Goal: Transaction & Acquisition: Download file/media

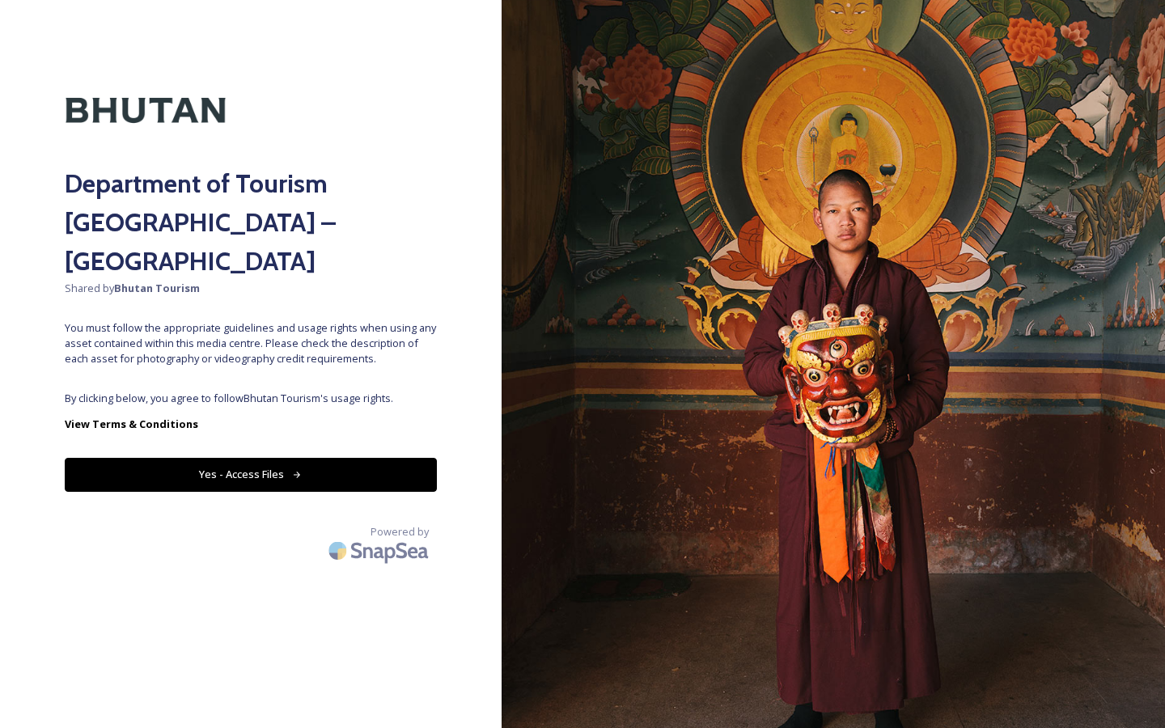
click at [278, 458] on button "Yes - Access Files" at bounding box center [251, 474] width 372 height 33
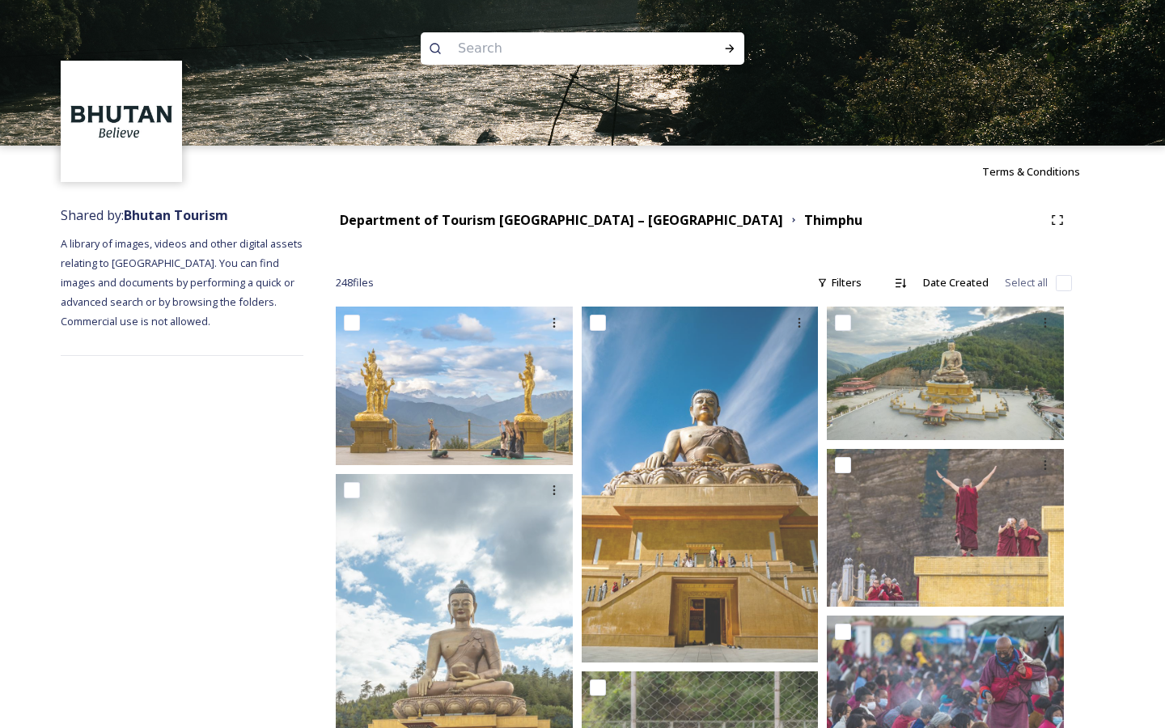
click at [539, 208] on div "Department of Tourism [GEOGRAPHIC_DATA] – [GEOGRAPHIC_DATA] Thimphu" at bounding box center [704, 219] width 736 height 29
click at [535, 221] on strong "Department of Tourism [GEOGRAPHIC_DATA] – [GEOGRAPHIC_DATA]" at bounding box center [561, 220] width 443 height 18
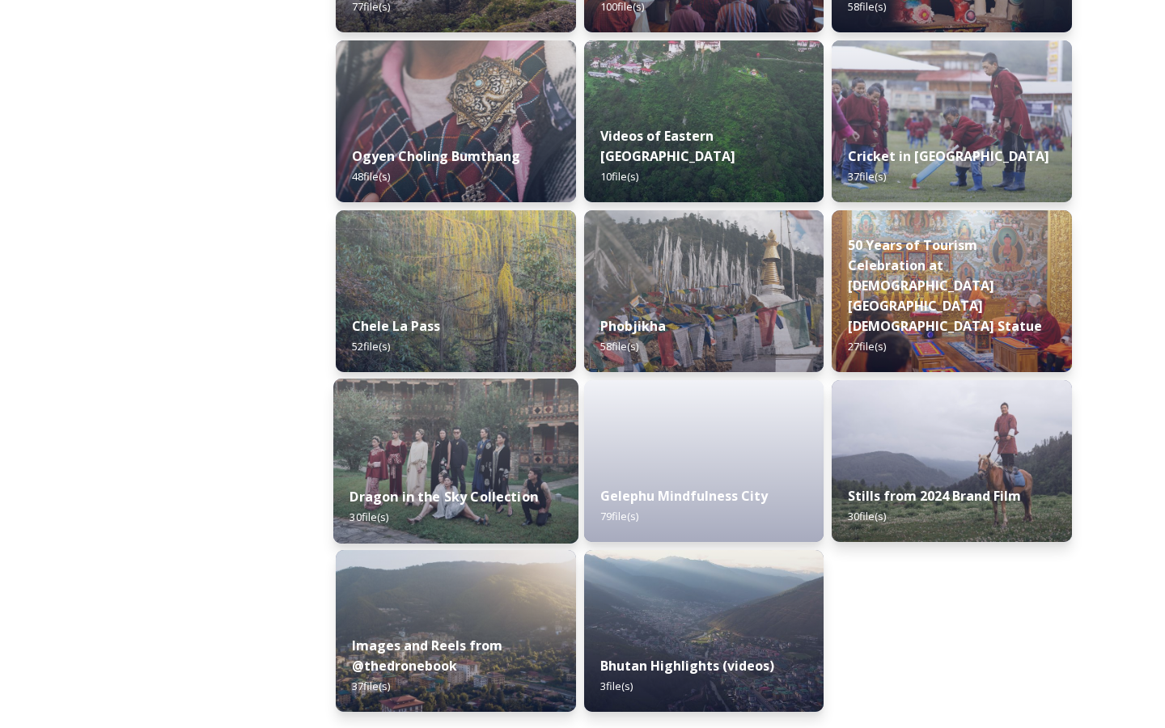
scroll to position [2595, 0]
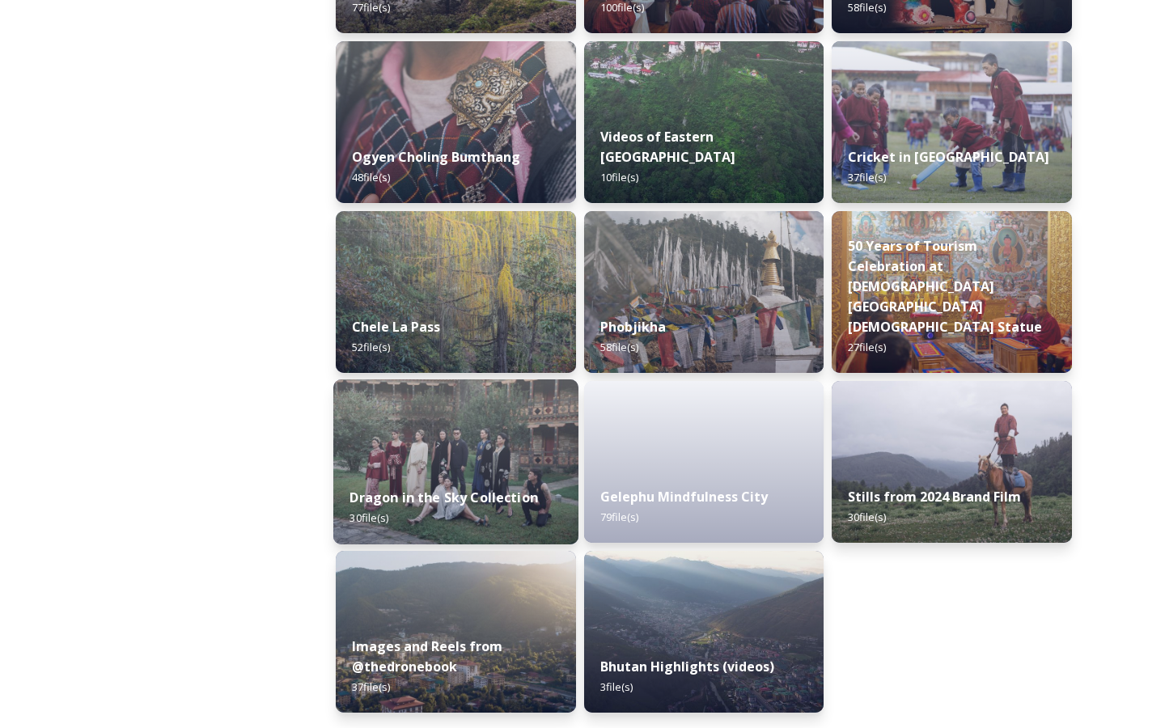
click at [505, 597] on img at bounding box center [456, 632] width 240 height 162
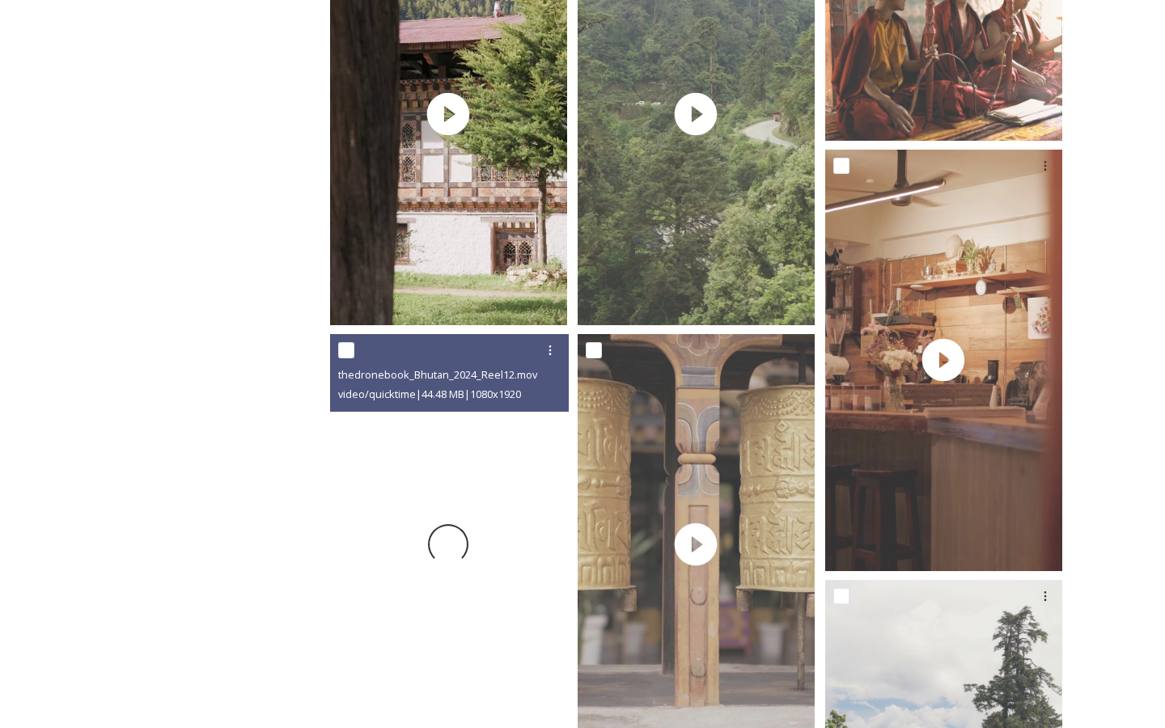
scroll to position [1314, 0]
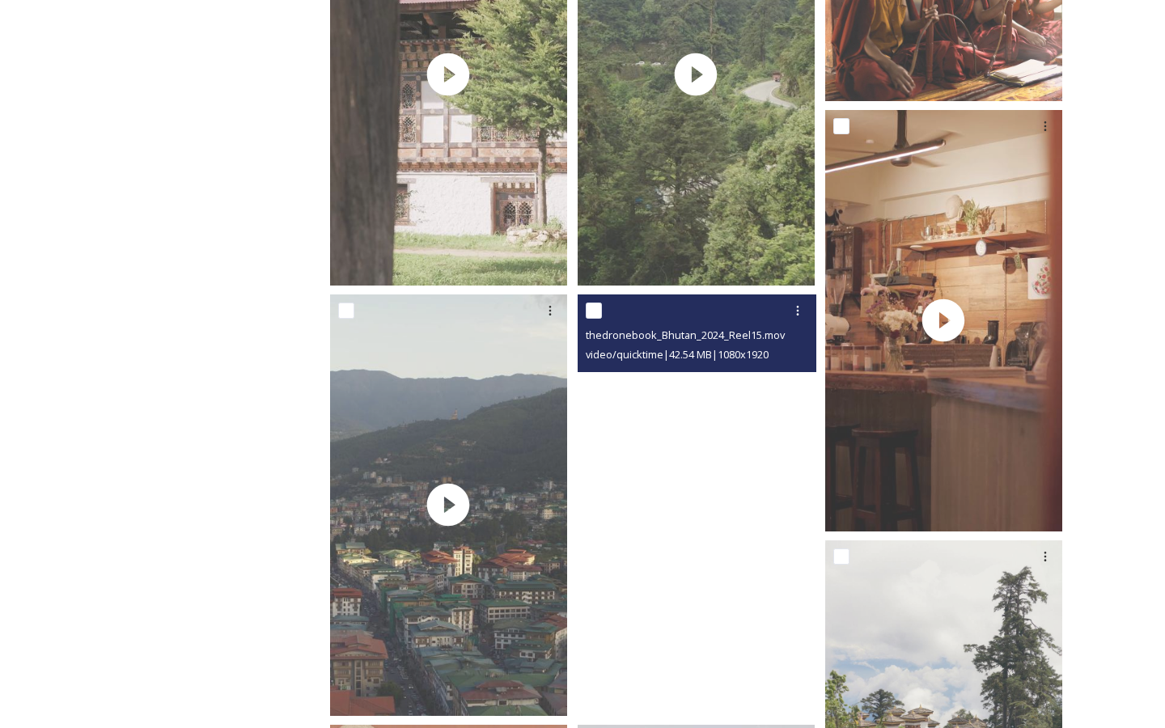
click at [755, 544] on video "thedronebook_Bhutan_2024_Reel15.mov" at bounding box center [695, 504] width 237 height 421
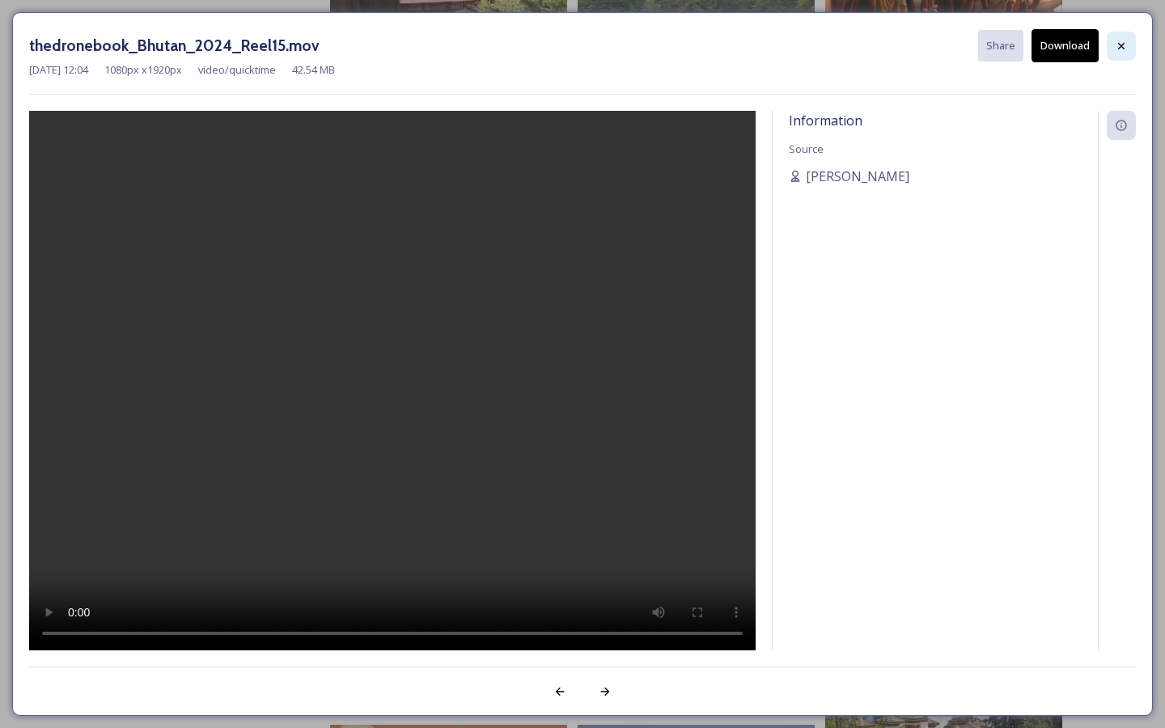
click at [1114, 44] on icon at bounding box center [1120, 46] width 13 height 13
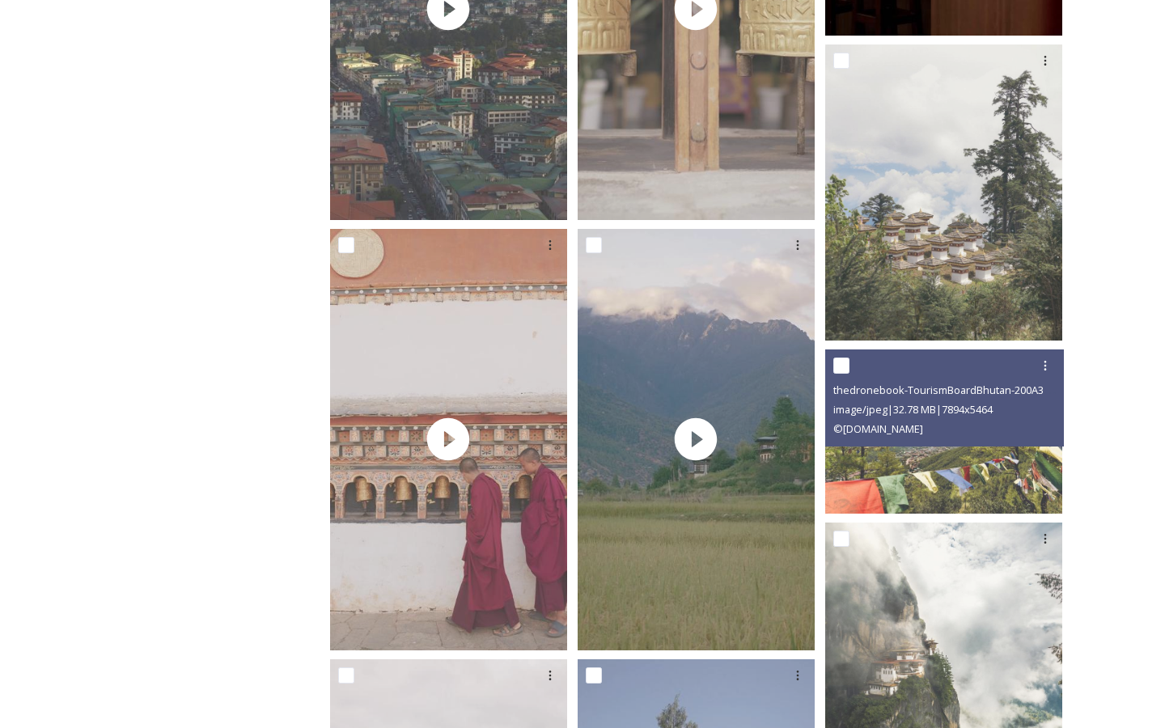
scroll to position [1842, 0]
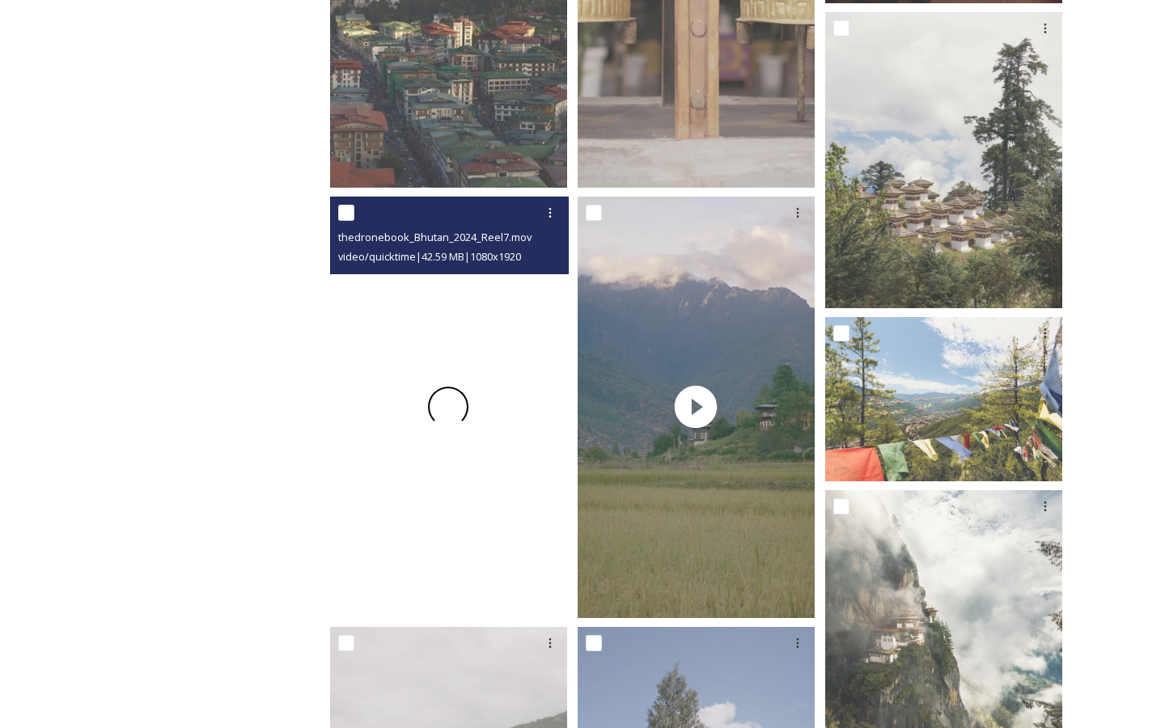
click at [382, 467] on div at bounding box center [448, 407] width 237 height 421
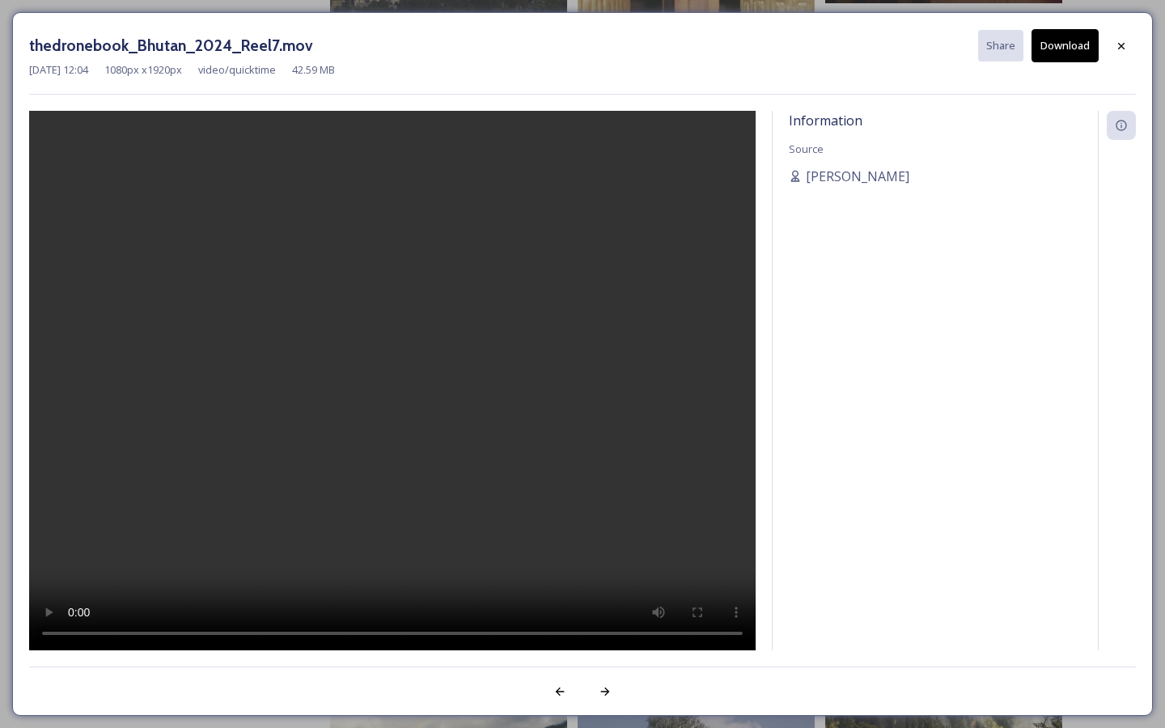
click at [1061, 40] on button "Download" at bounding box center [1064, 45] width 67 height 33
click at [1028, 246] on div "Information Source [PERSON_NAME]" at bounding box center [934, 380] width 325 height 539
click at [784, 102] on div "thedronebook_Bhutan_2024_Reel7.mov Share Download [DATE] 12:04 1080 px x 1920 p…" at bounding box center [582, 364] width 1140 height 704
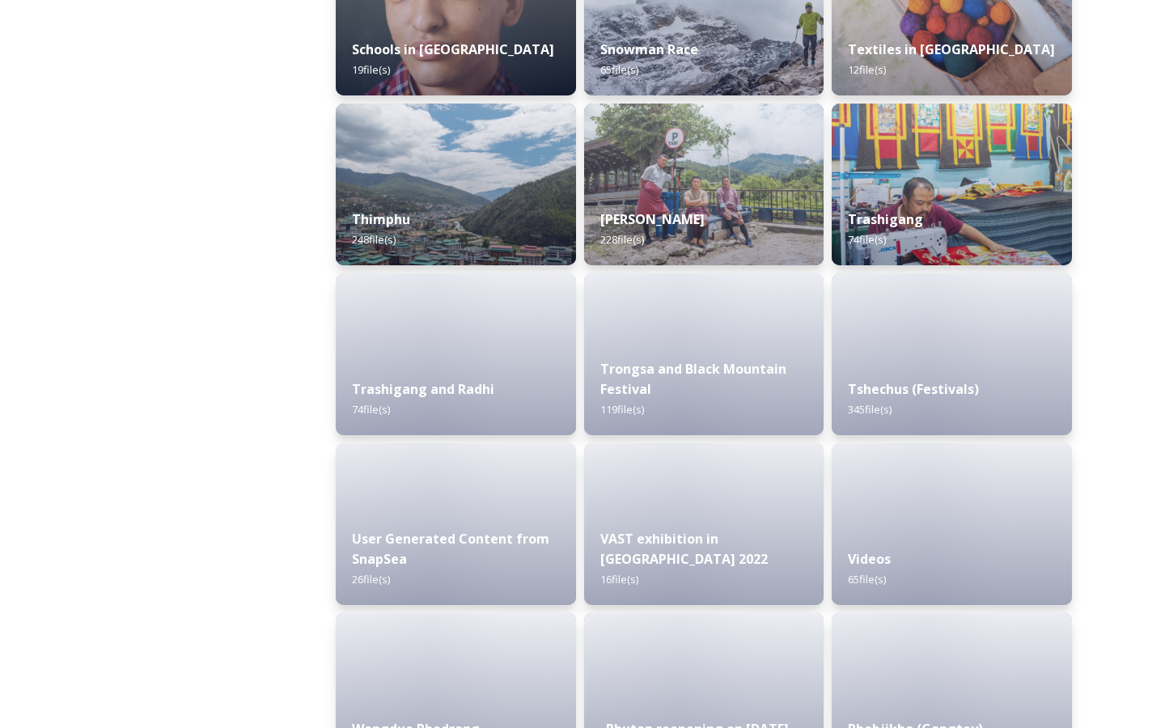
scroll to position [2596, 0]
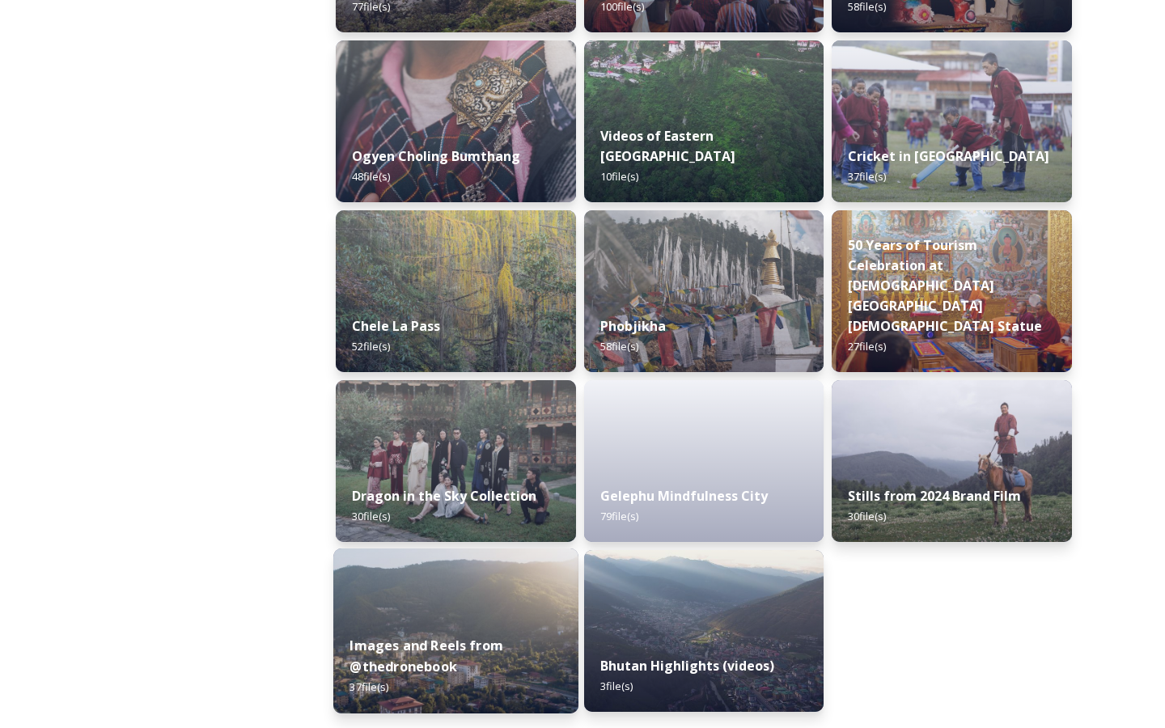
click at [392, 601] on img at bounding box center [455, 630] width 245 height 165
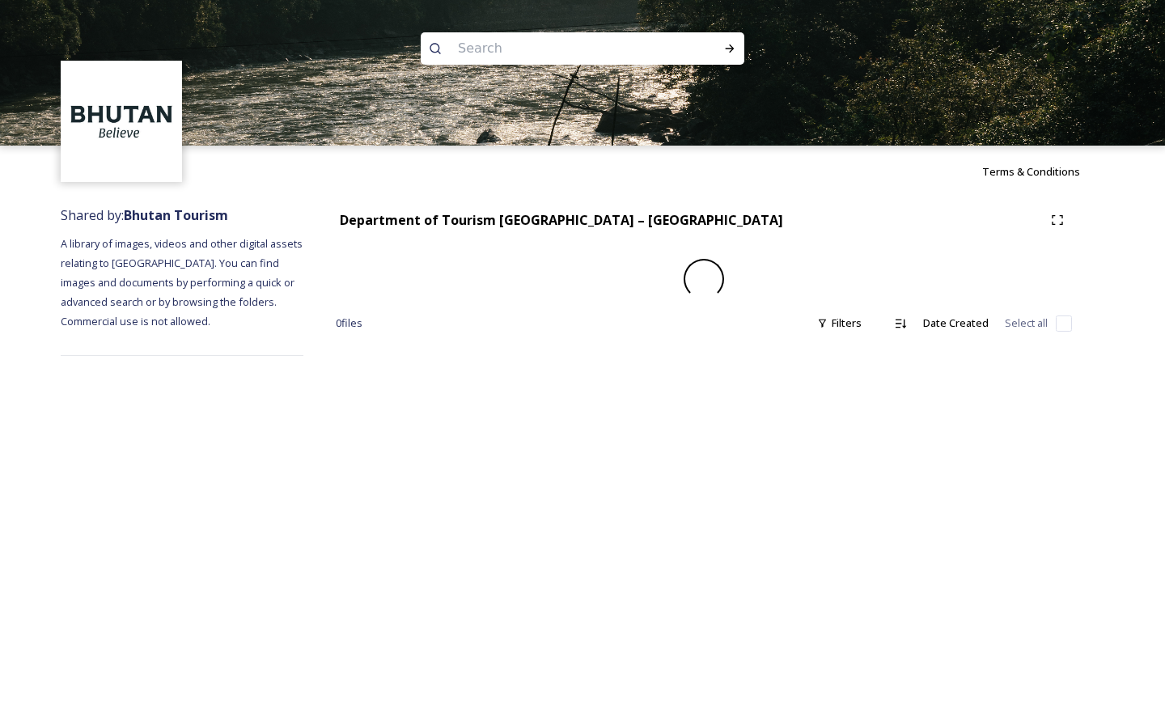
click at [392, 601] on div "Terms & Conditions Shared by: Bhutan Tourism A library of images, videos and ot…" at bounding box center [582, 364] width 1165 height 728
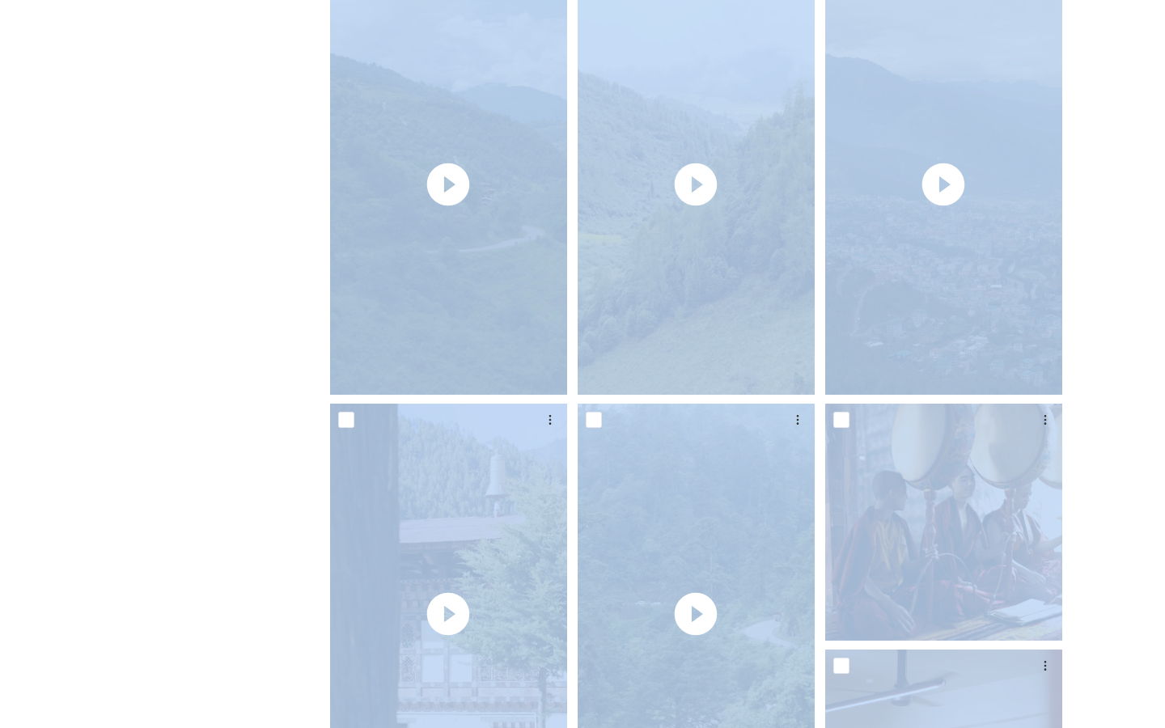
scroll to position [1034, 0]
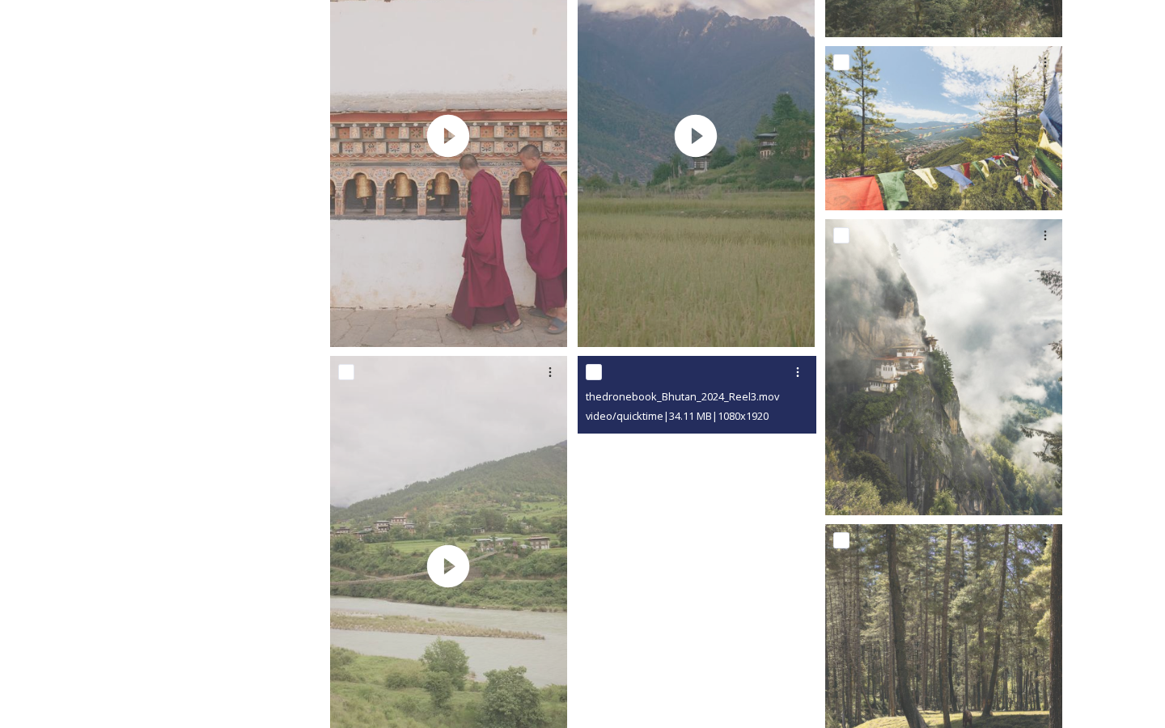
scroll to position [2123, 0]
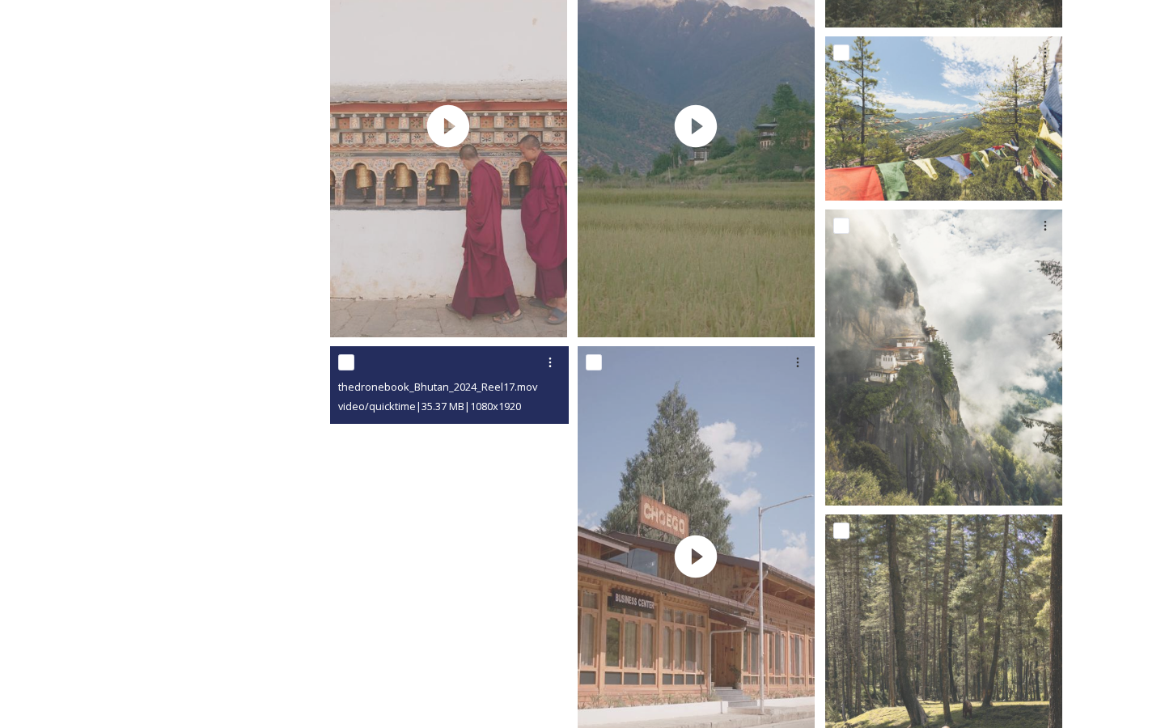
click at [479, 515] on video "thedronebook_Bhutan_2024_Reel17.mov" at bounding box center [448, 556] width 237 height 421
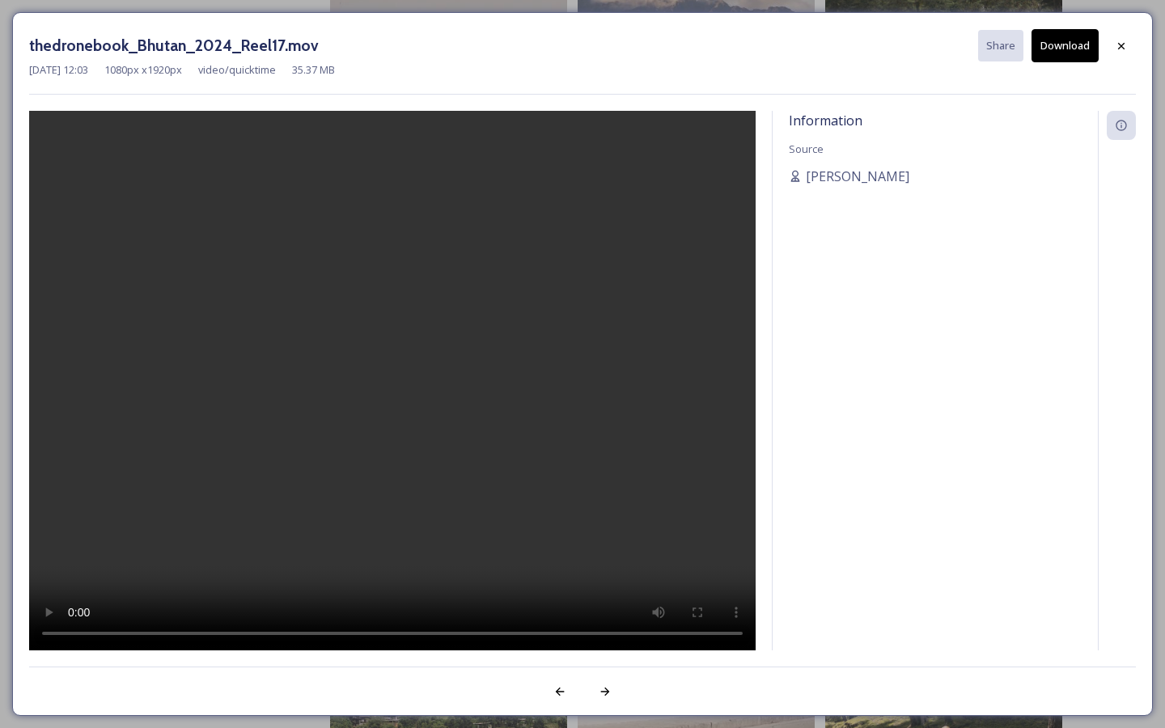
click at [741, 270] on div at bounding box center [392, 381] width 726 height 540
click at [820, 238] on div "Information Source [PERSON_NAME]" at bounding box center [934, 380] width 325 height 539
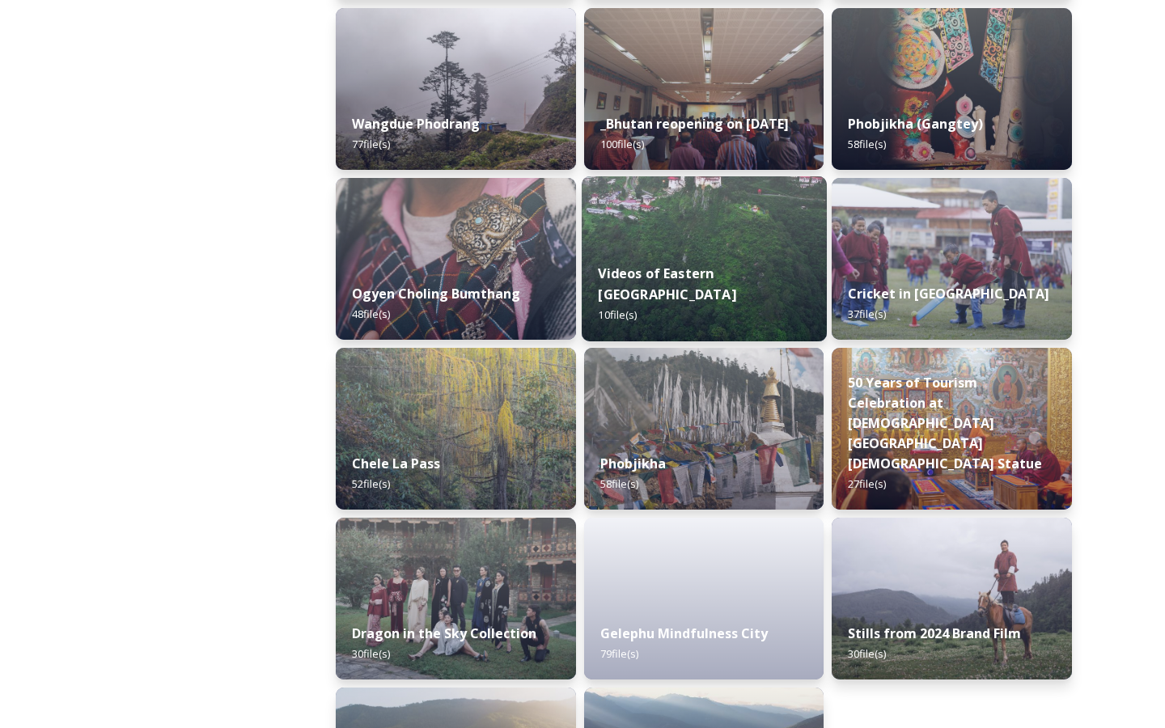
scroll to position [2596, 0]
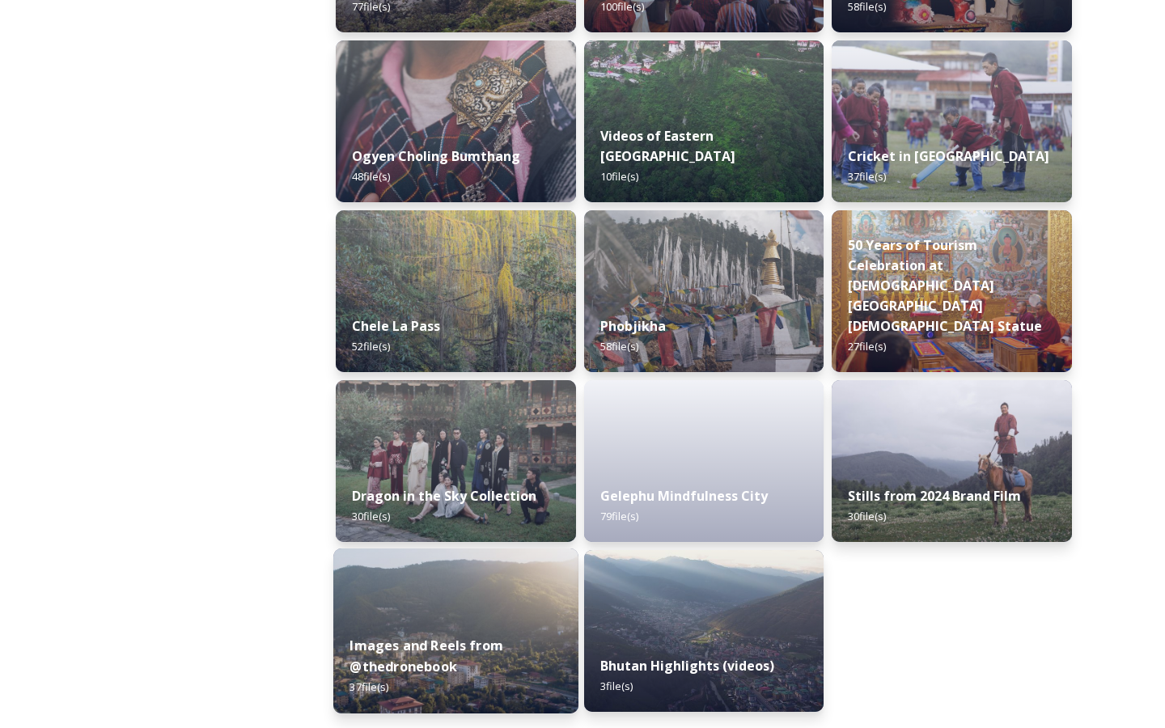
click at [452, 617] on img at bounding box center [455, 630] width 245 height 165
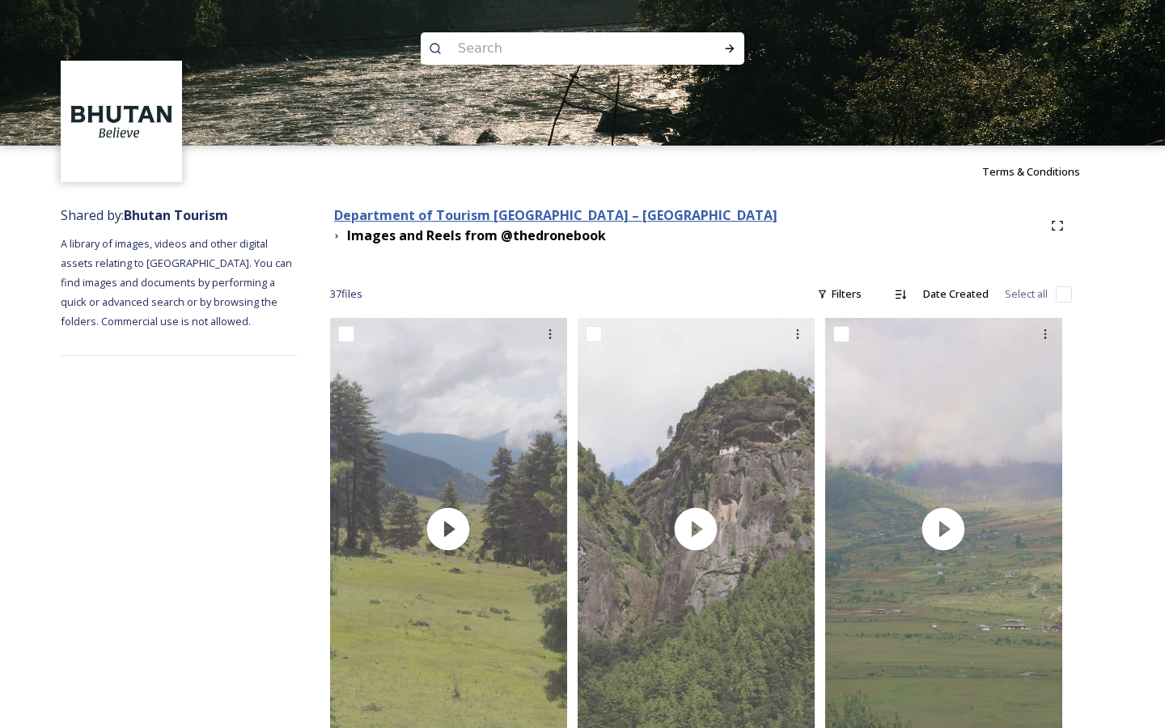
click at [591, 214] on strong "Department of Tourism [GEOGRAPHIC_DATA] – [GEOGRAPHIC_DATA]" at bounding box center [555, 215] width 443 height 18
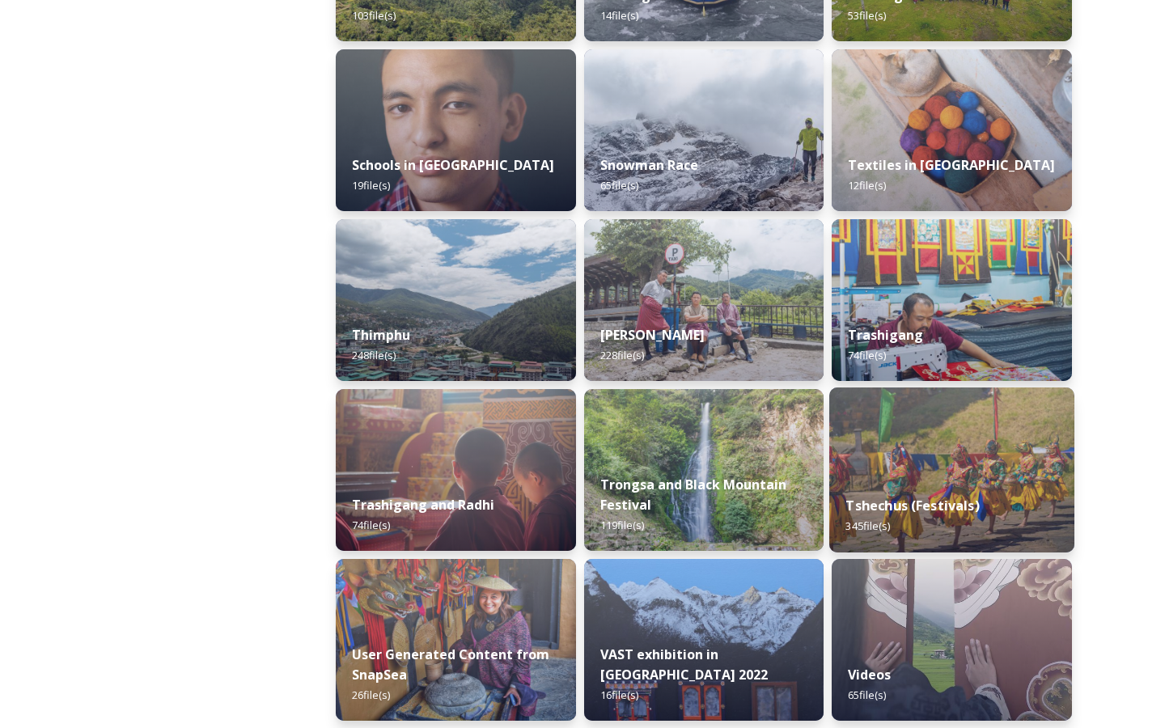
scroll to position [1806, 0]
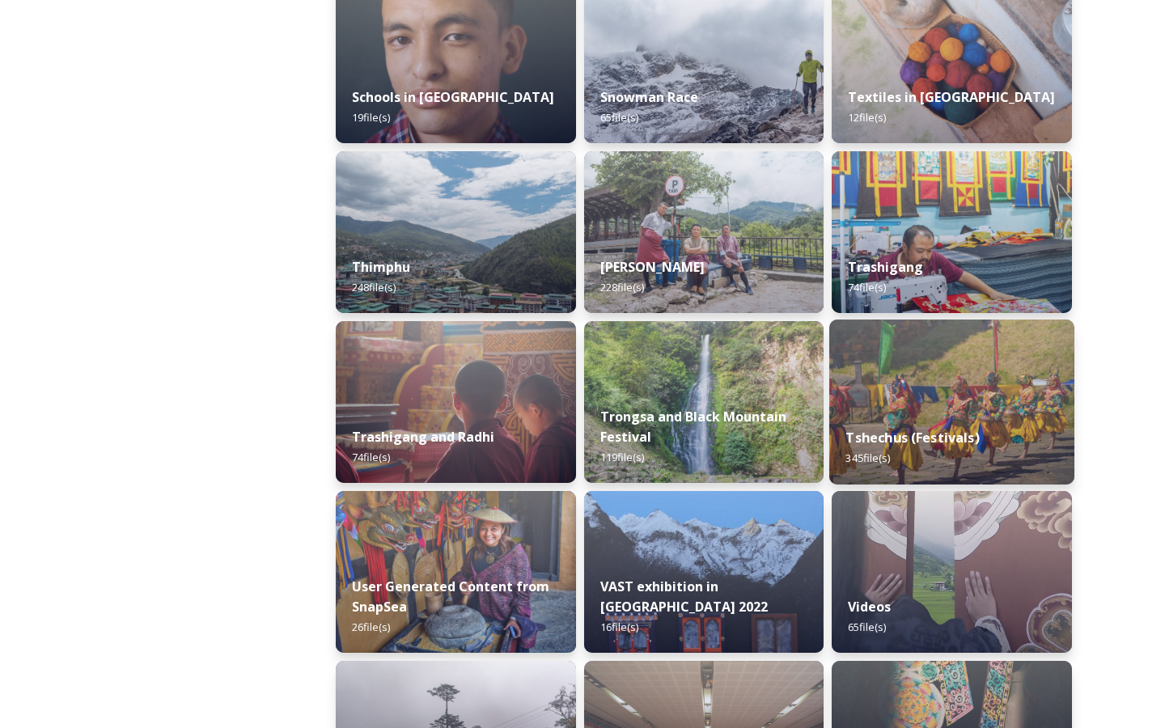
click at [917, 629] on div "Videos 65 file(s)" at bounding box center [951, 617] width 240 height 72
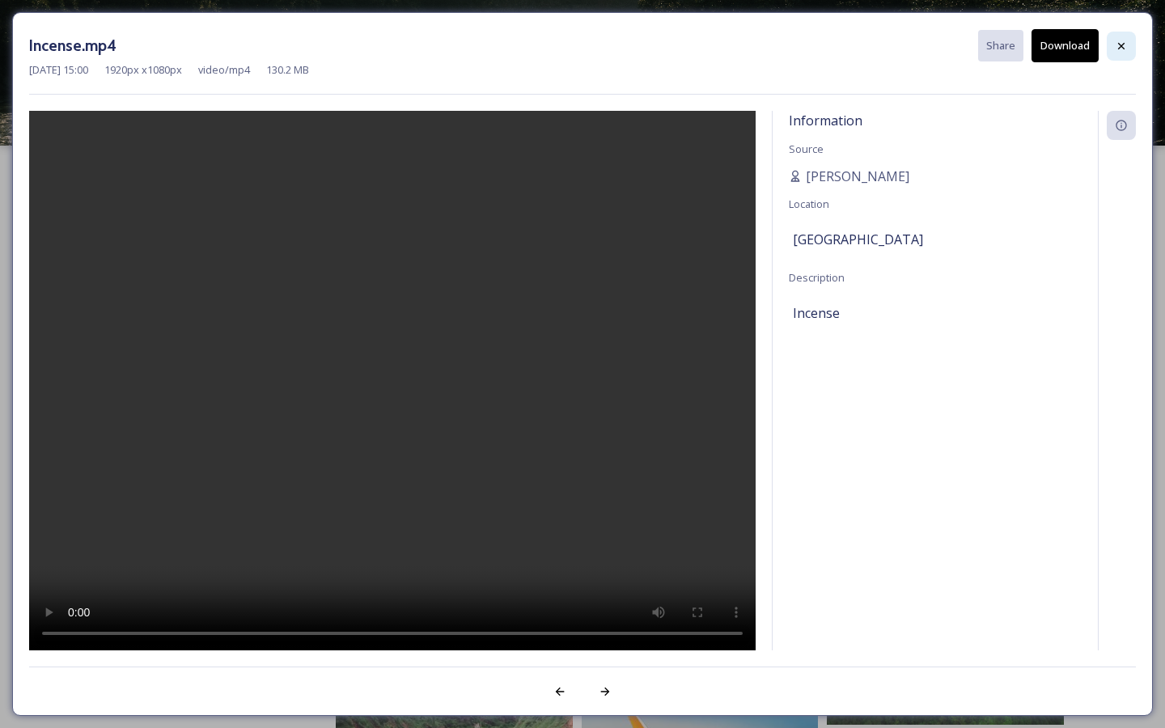
click at [1117, 42] on icon at bounding box center [1120, 46] width 13 height 13
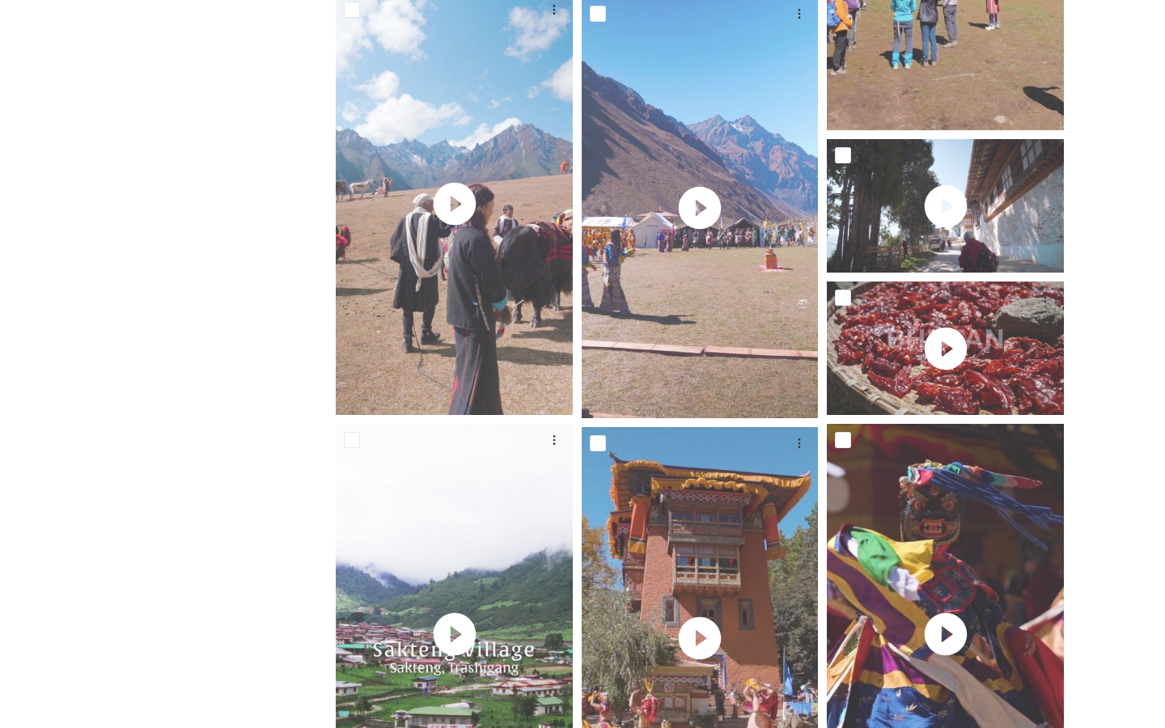
scroll to position [1455, 0]
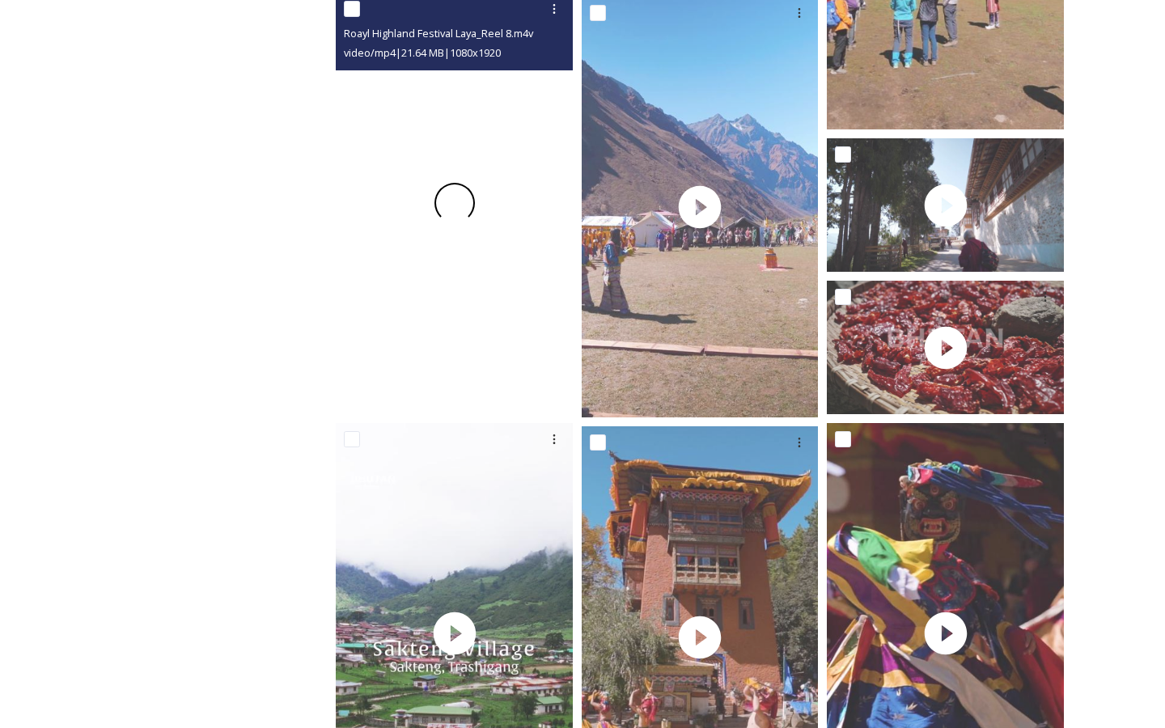
click at [404, 330] on div at bounding box center [454, 203] width 237 height 421
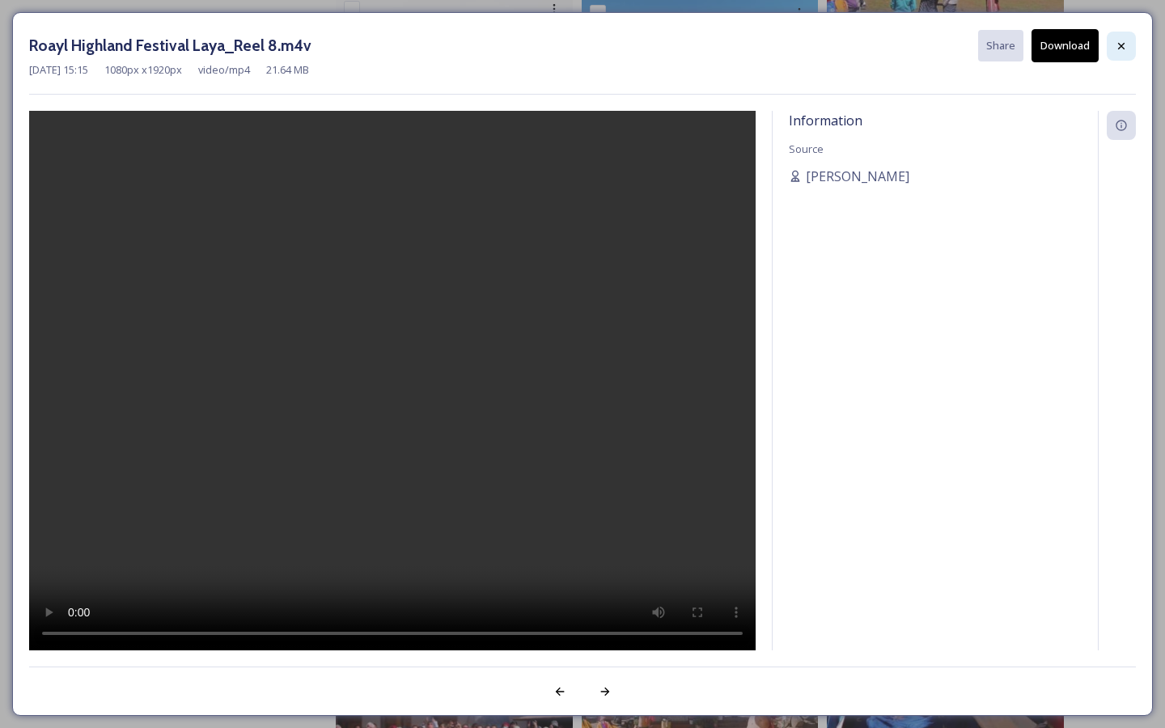
click at [1117, 41] on icon at bounding box center [1120, 46] width 13 height 13
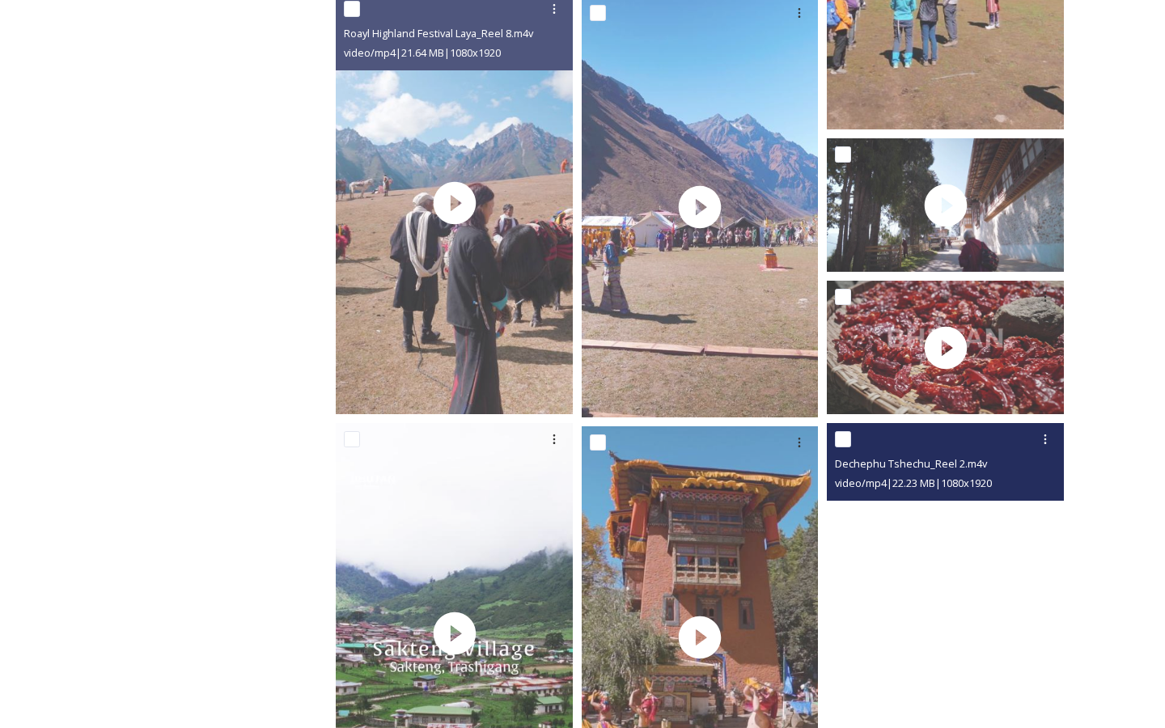
click at [931, 540] on video "Dechephu Tshechu_Reel 2.m4v" at bounding box center [945, 633] width 237 height 421
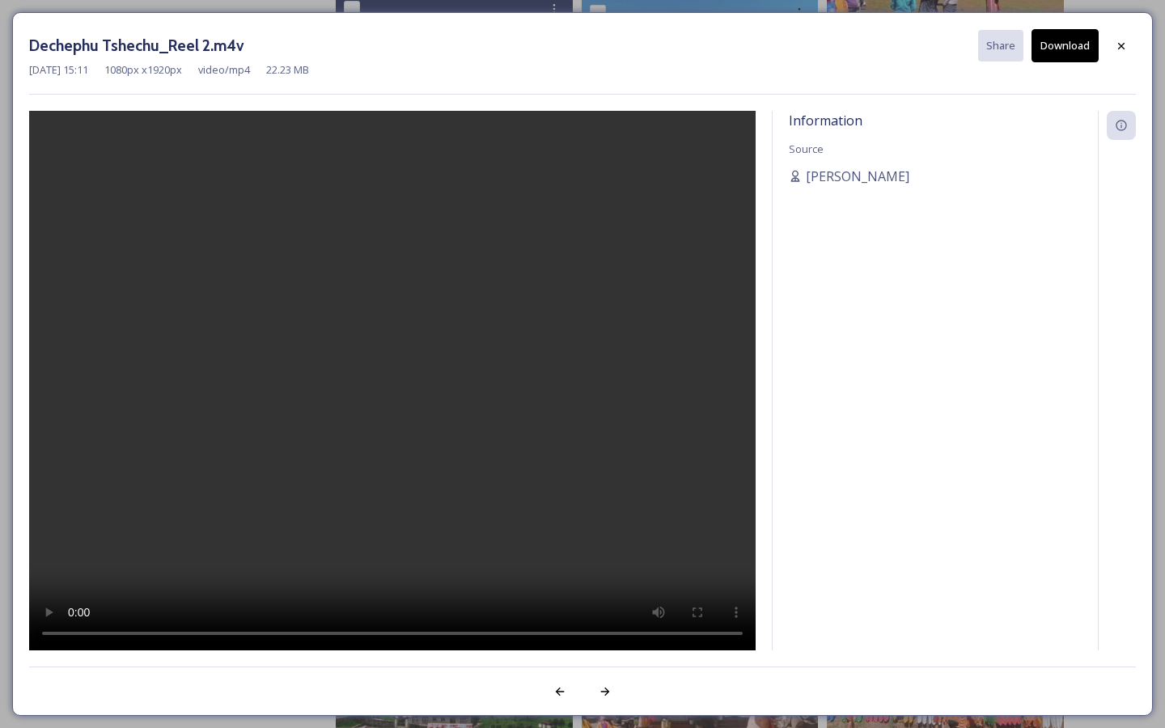
click at [1058, 53] on button "Download" at bounding box center [1064, 45] width 67 height 33
click at [1019, 214] on div "Information Source [PERSON_NAME]" at bounding box center [934, 380] width 325 height 539
click at [1086, 84] on div "Dechephu Tshechu_Reel 2.m4v Share Download [DATE] 15:11 1080 px x 1920 px video…" at bounding box center [582, 62] width 1106 height 66
click at [817, 623] on div "Information Source [PERSON_NAME]" at bounding box center [934, 380] width 325 height 539
click at [1128, 49] on div at bounding box center [1120, 46] width 29 height 29
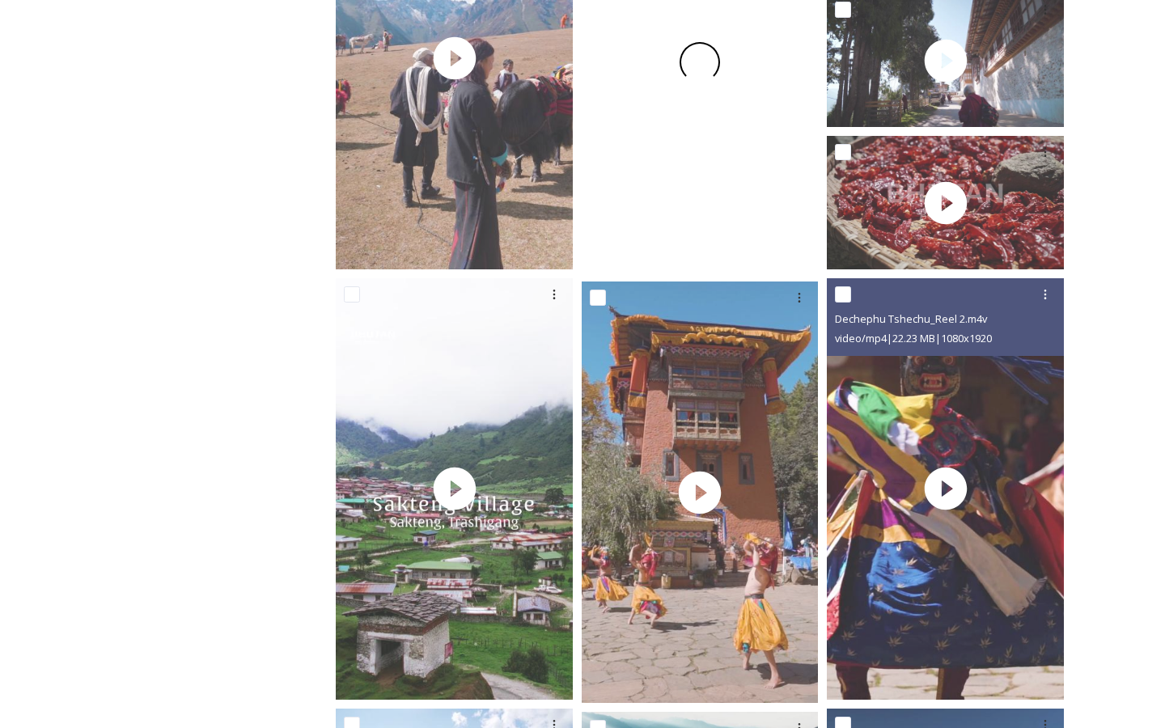
scroll to position [1599, 0]
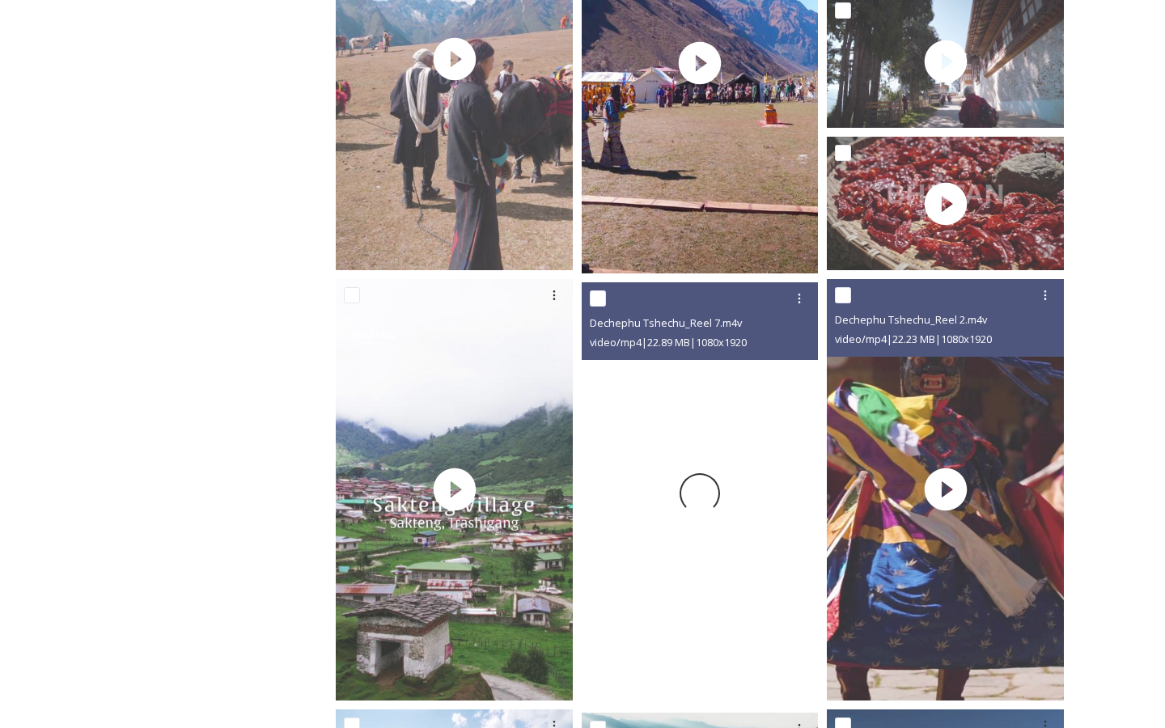
click at [708, 383] on div at bounding box center [699, 492] width 237 height 421
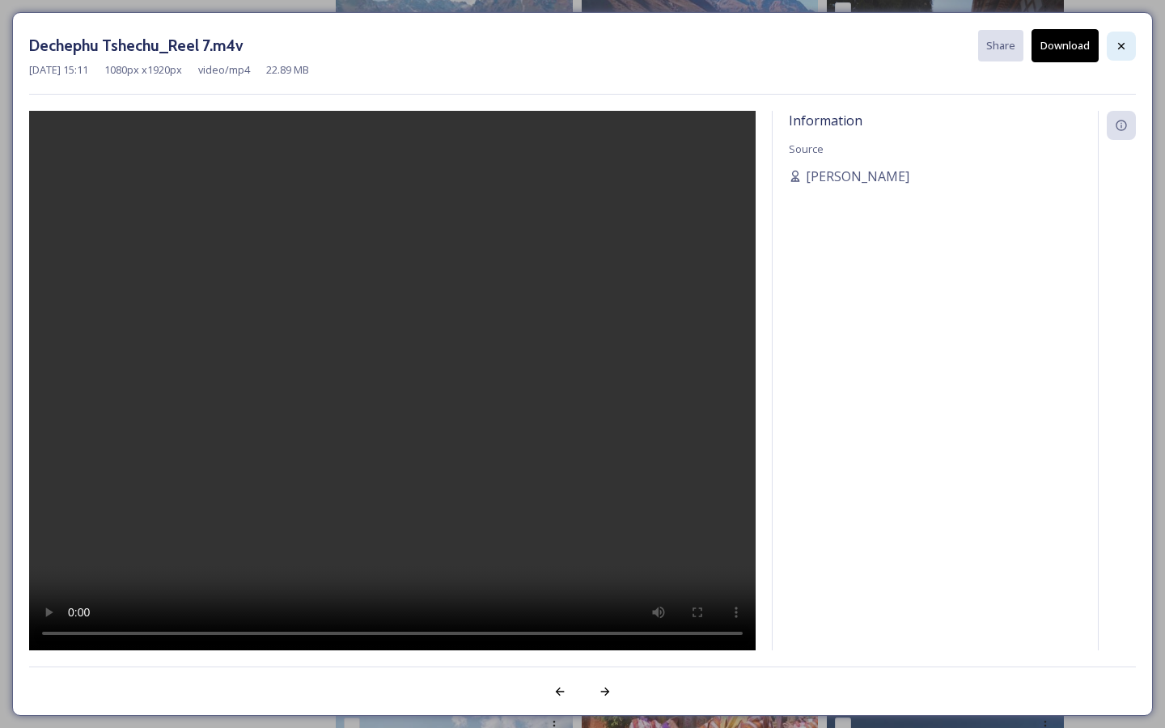
click at [1114, 46] on icon at bounding box center [1120, 46] width 13 height 13
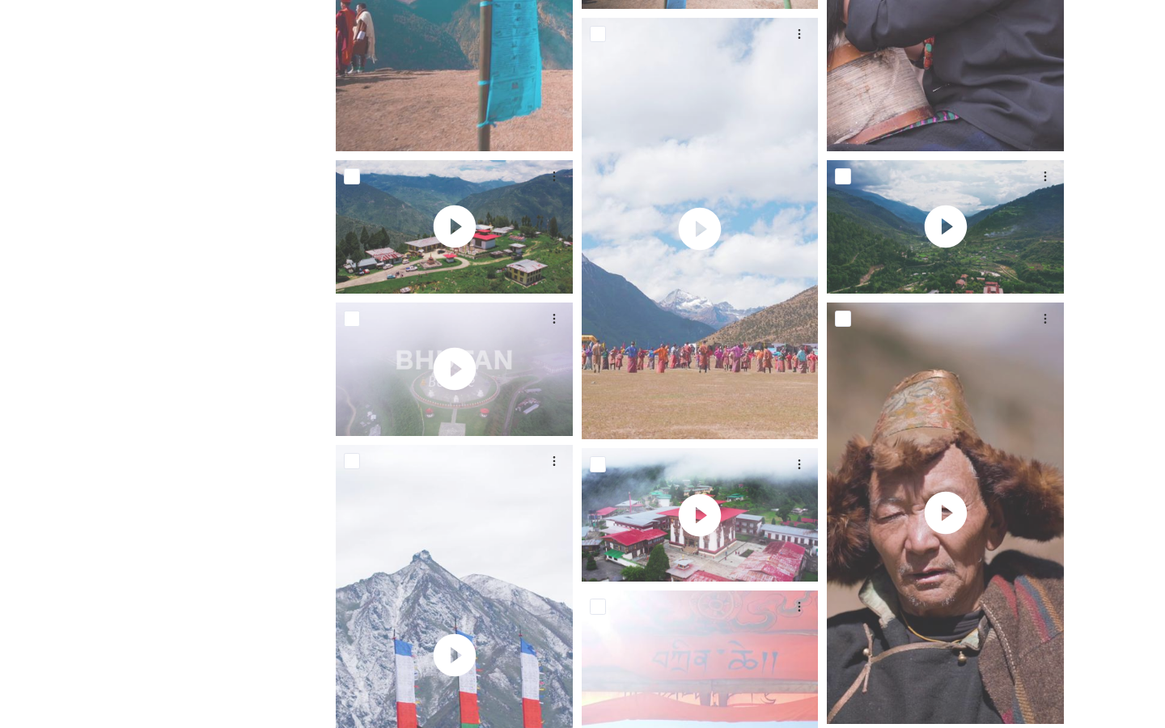
scroll to position [4890, 0]
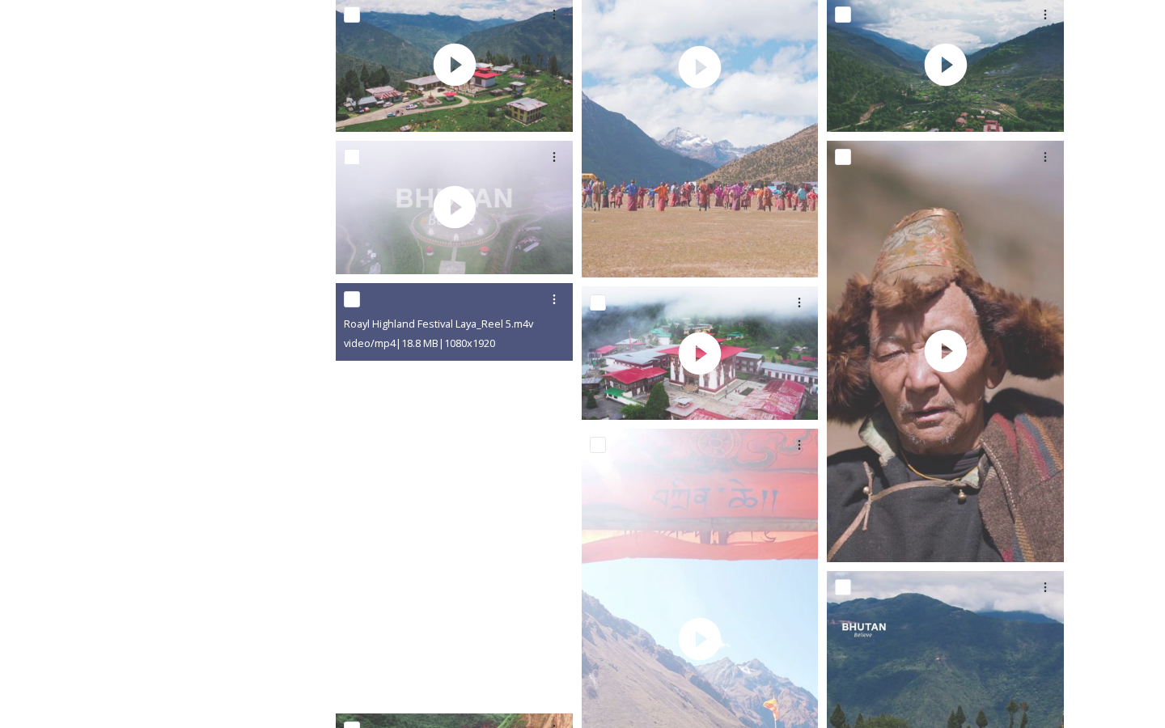
click at [505, 589] on video "Roayl Highland Festival Laya_Reel 5.m4v" at bounding box center [454, 493] width 237 height 421
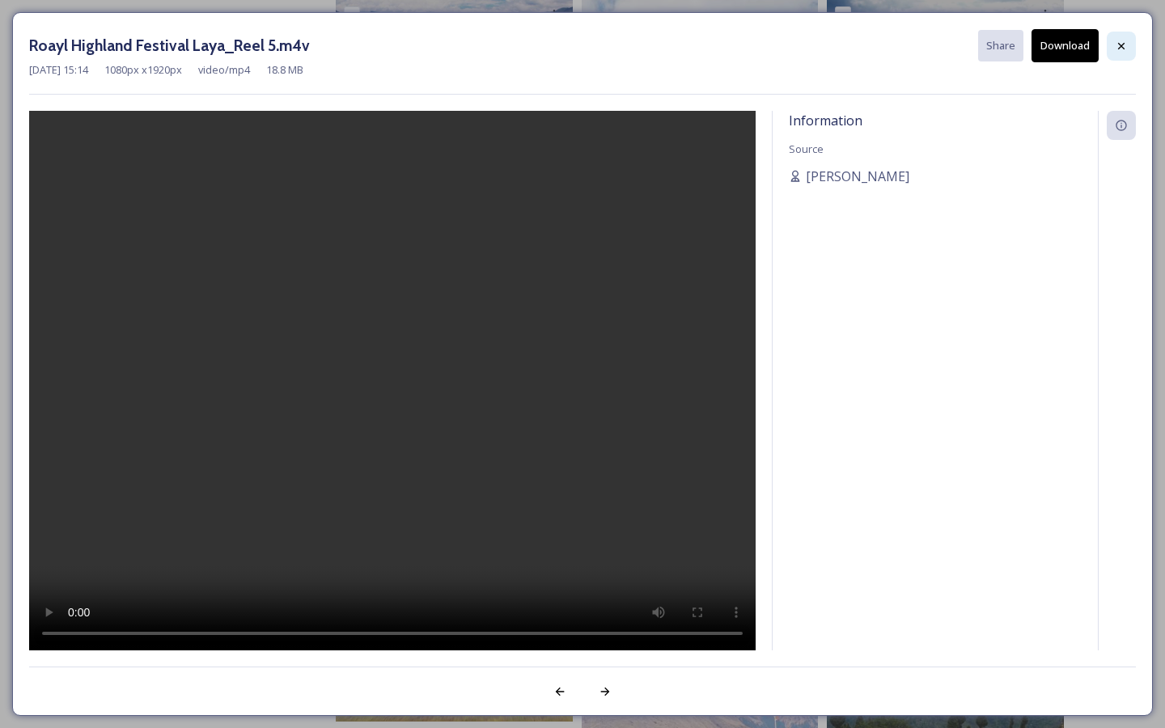
click at [1119, 44] on icon at bounding box center [1121, 45] width 6 height 6
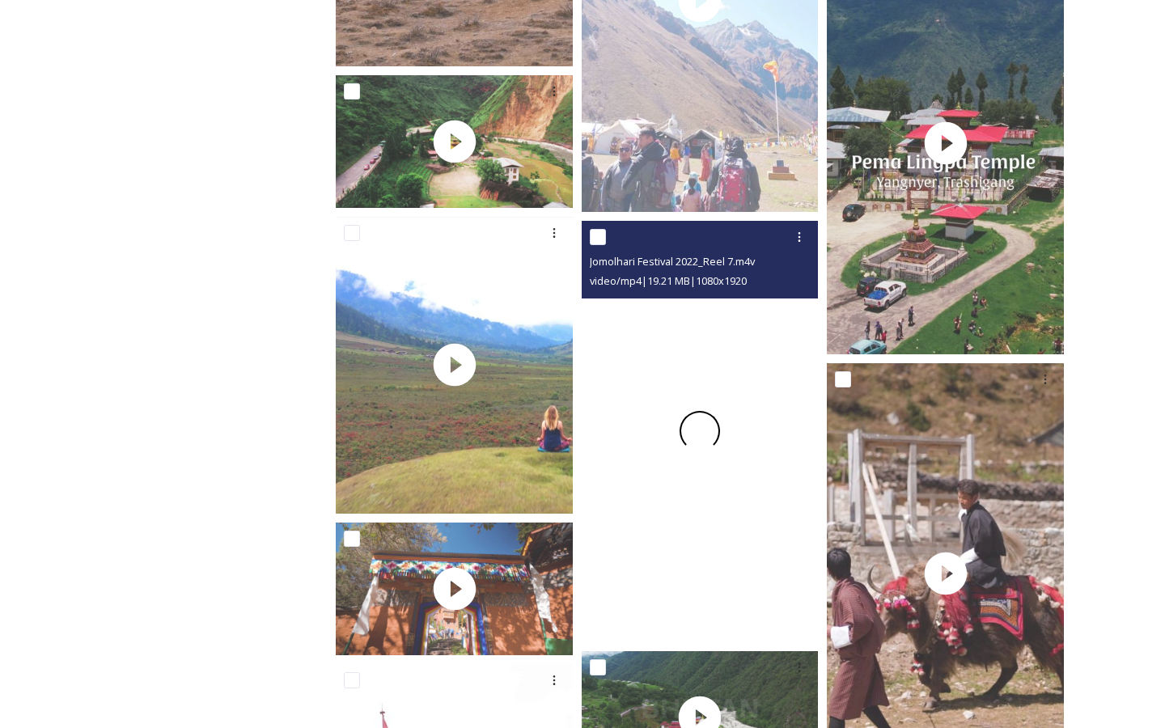
scroll to position [5571, 0]
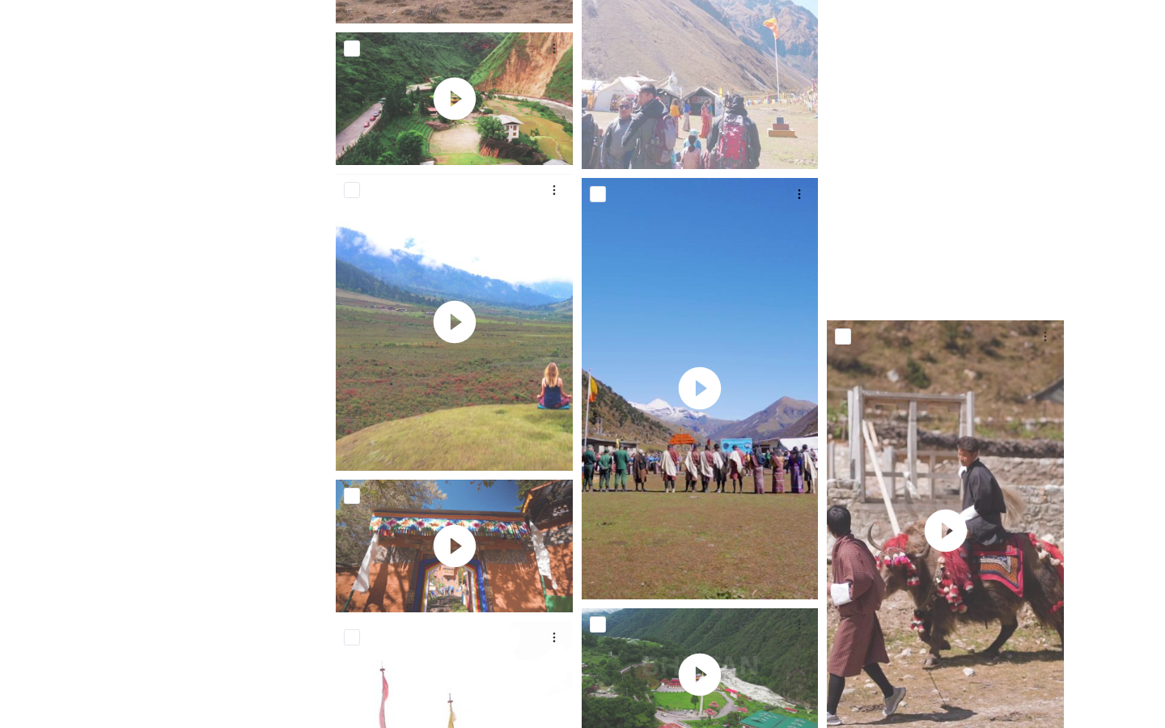
click at [910, 240] on video "East Bhutan - Lhakhang IG.mp4" at bounding box center [945, 100] width 237 height 421
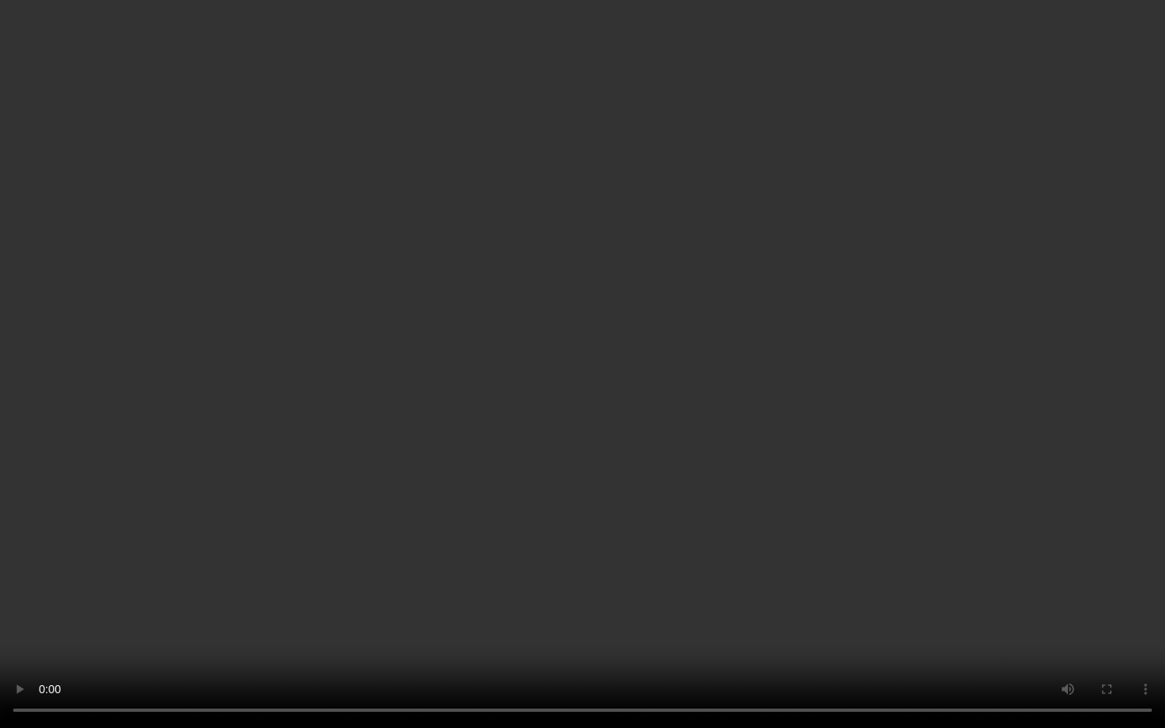
click at [450, 606] on video at bounding box center [582, 364] width 1165 height 728
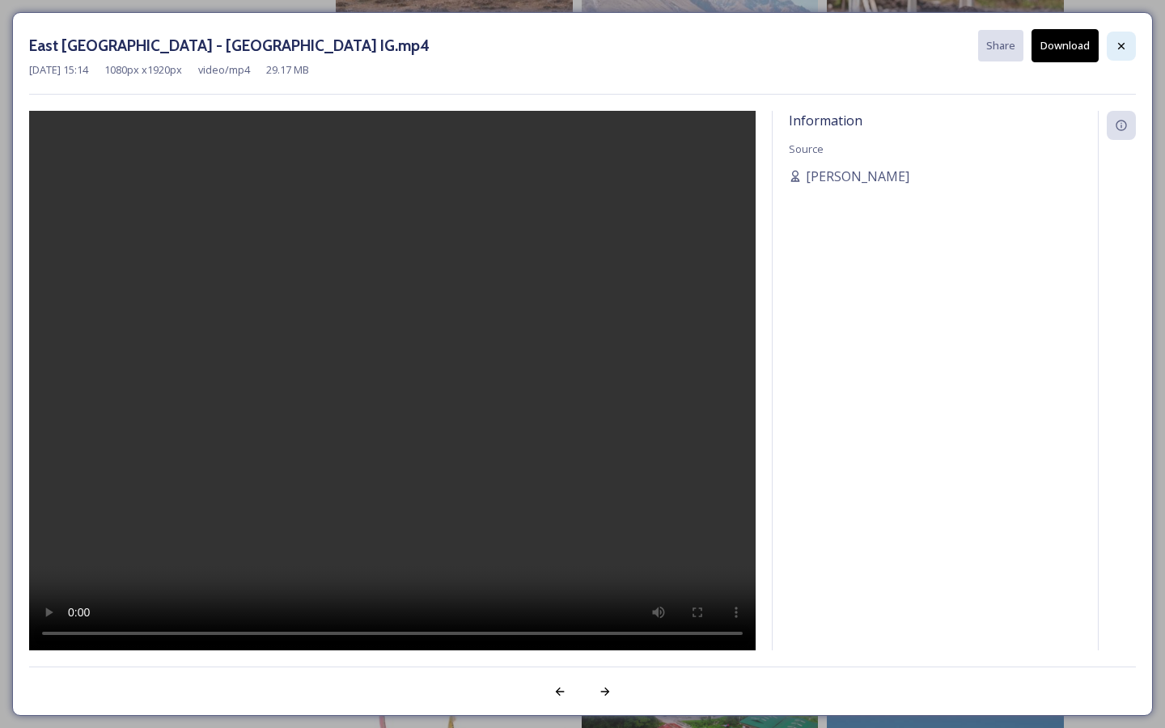
click at [1128, 41] on div at bounding box center [1120, 46] width 29 height 29
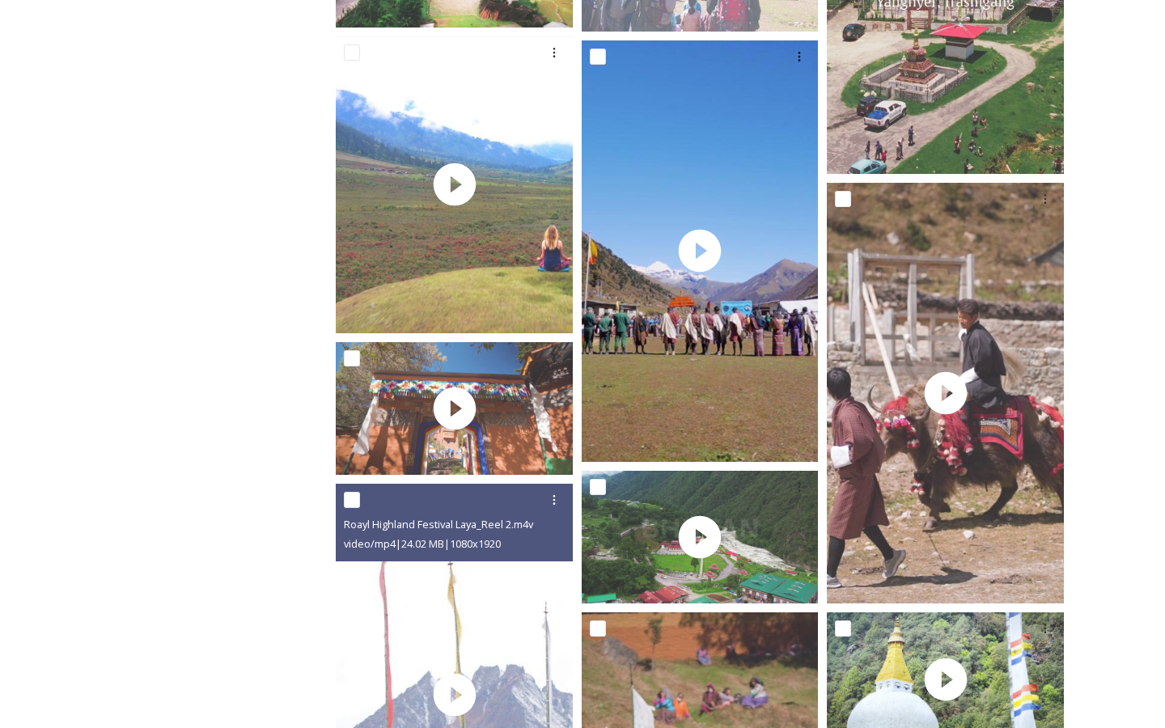
scroll to position [5982, 0]
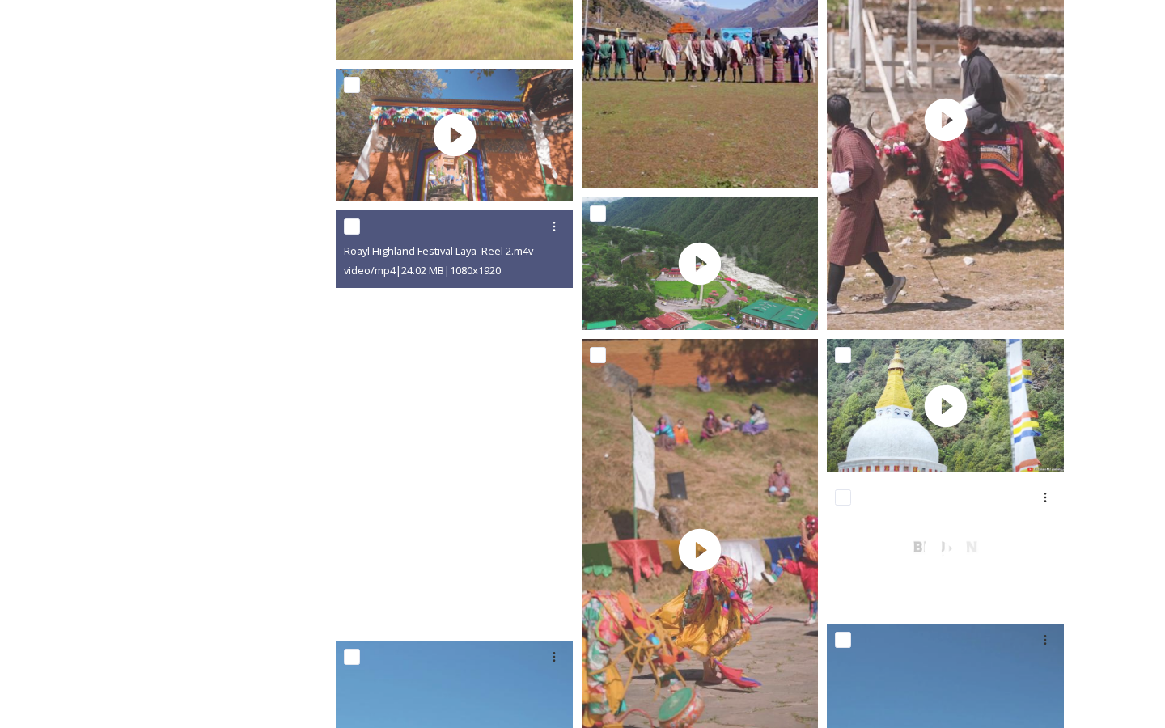
click at [487, 543] on video "Roayl Highland Festival Laya_Reel 2.m4v" at bounding box center [454, 420] width 237 height 421
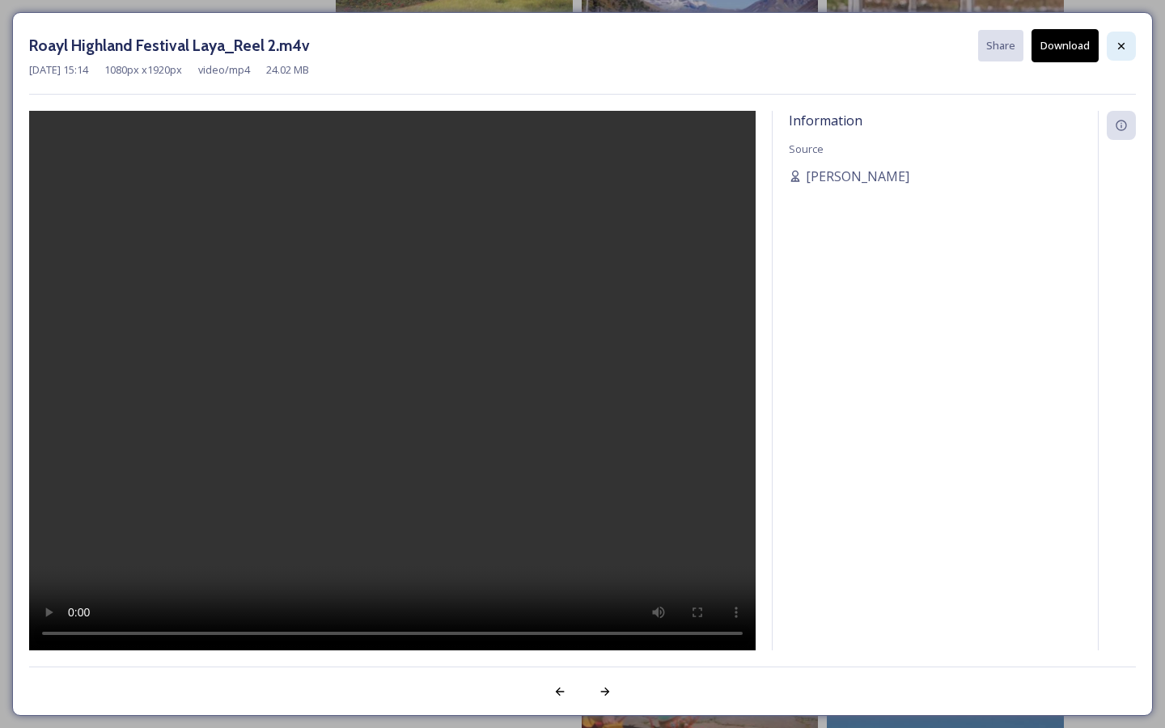
click at [1121, 42] on icon at bounding box center [1120, 46] width 13 height 13
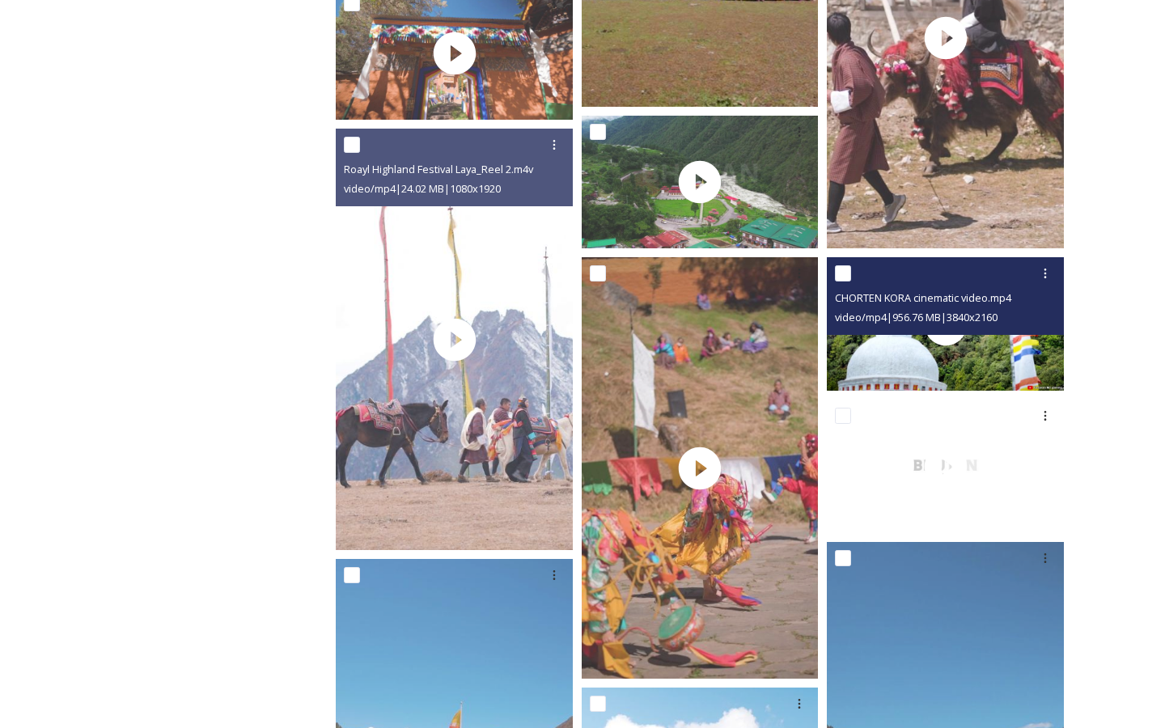
scroll to position [6079, 0]
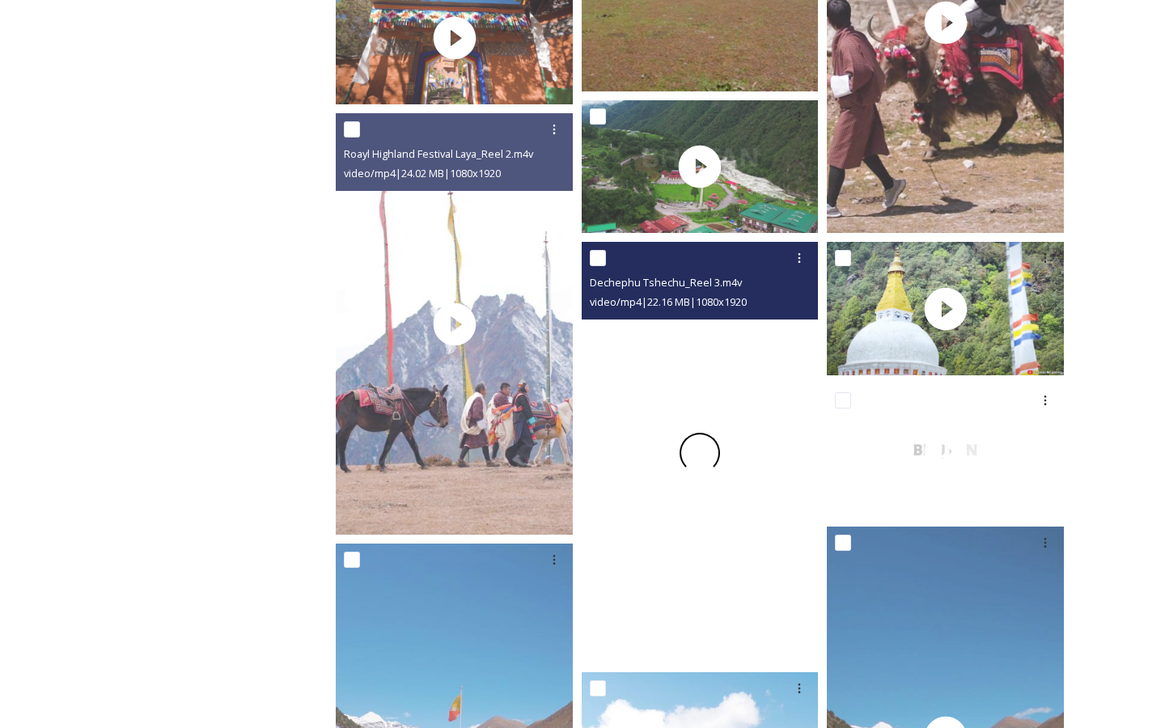
click at [584, 391] on div at bounding box center [699, 452] width 237 height 421
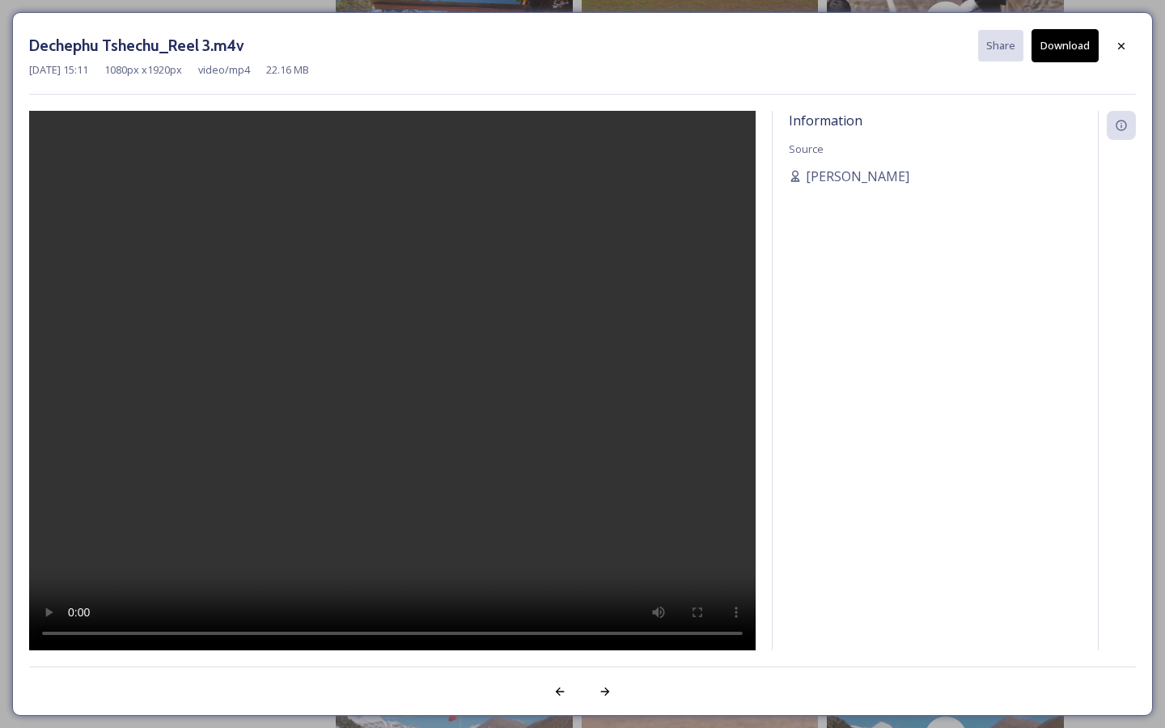
click at [1063, 46] on button "Download" at bounding box center [1064, 45] width 67 height 33
click at [694, 296] on div at bounding box center [392, 381] width 726 height 540
click at [1151, 206] on div "Dechephu Tshechu_Reel 3.m4v Share Download [DATE] 15:11 1080 px x 1920 px video…" at bounding box center [582, 364] width 1140 height 704
click at [1164, 197] on div "Dechephu Tshechu_Reel 3.m4v Share Download [DATE] 15:11 1080 px x 1920 px video…" at bounding box center [582, 364] width 1165 height 728
click at [1137, 43] on div "Dechephu Tshechu_Reel 3.m4v Share Download [DATE] 15:11 1080 px x 1920 px video…" at bounding box center [582, 364] width 1140 height 704
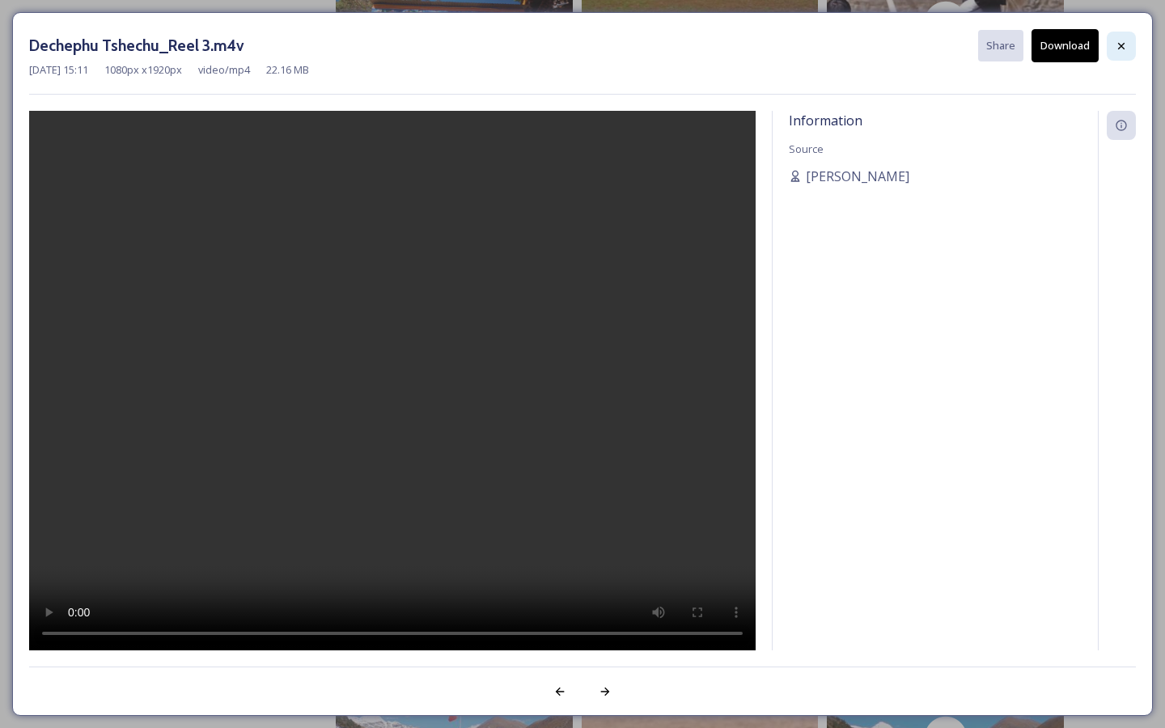
click at [1117, 50] on icon at bounding box center [1120, 46] width 13 height 13
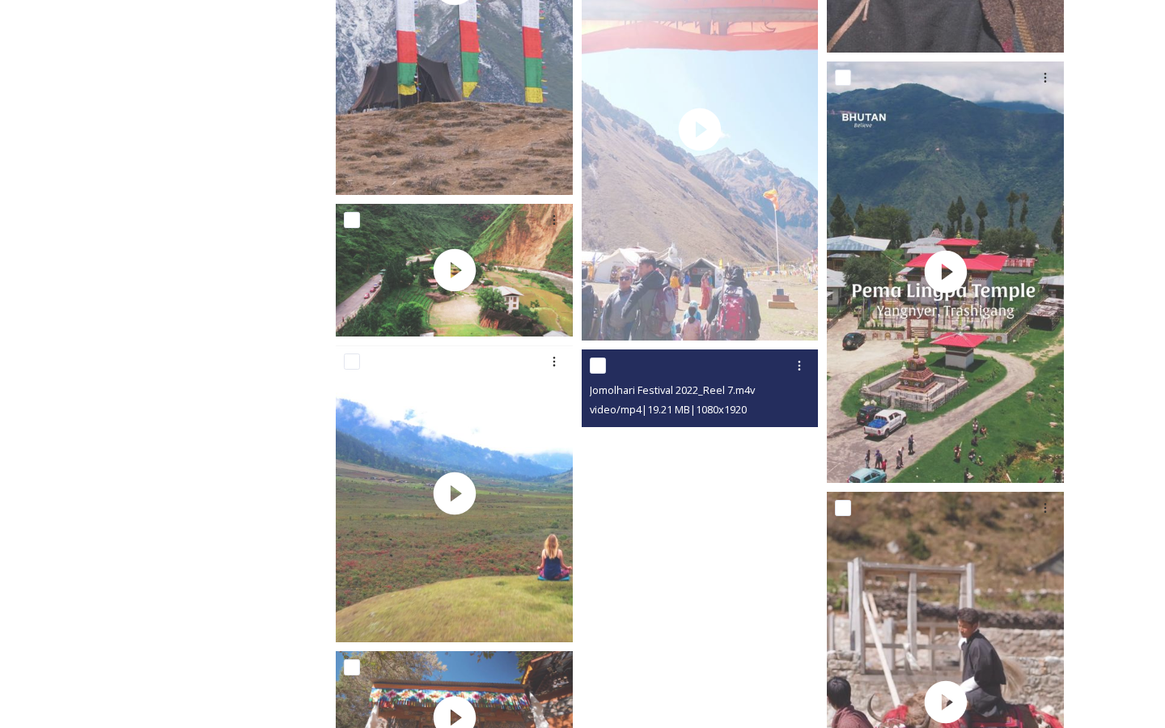
scroll to position [5389, 0]
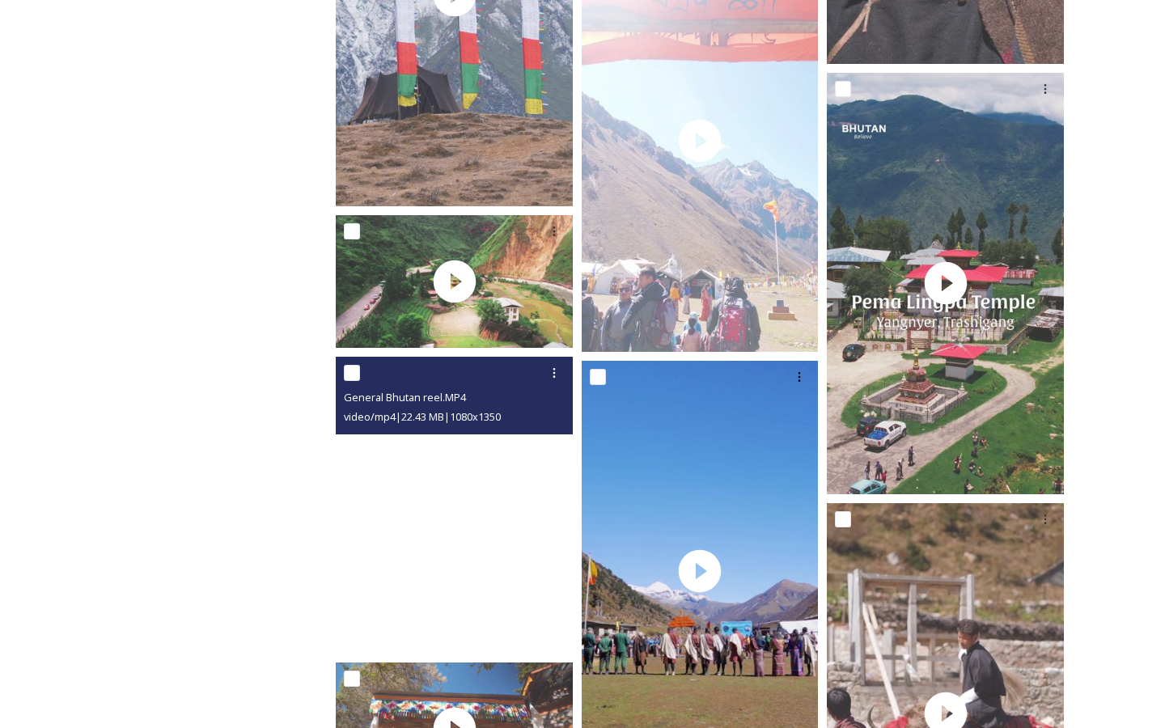
click at [359, 546] on video "General Bhutan reel.MP4" at bounding box center [454, 505] width 237 height 296
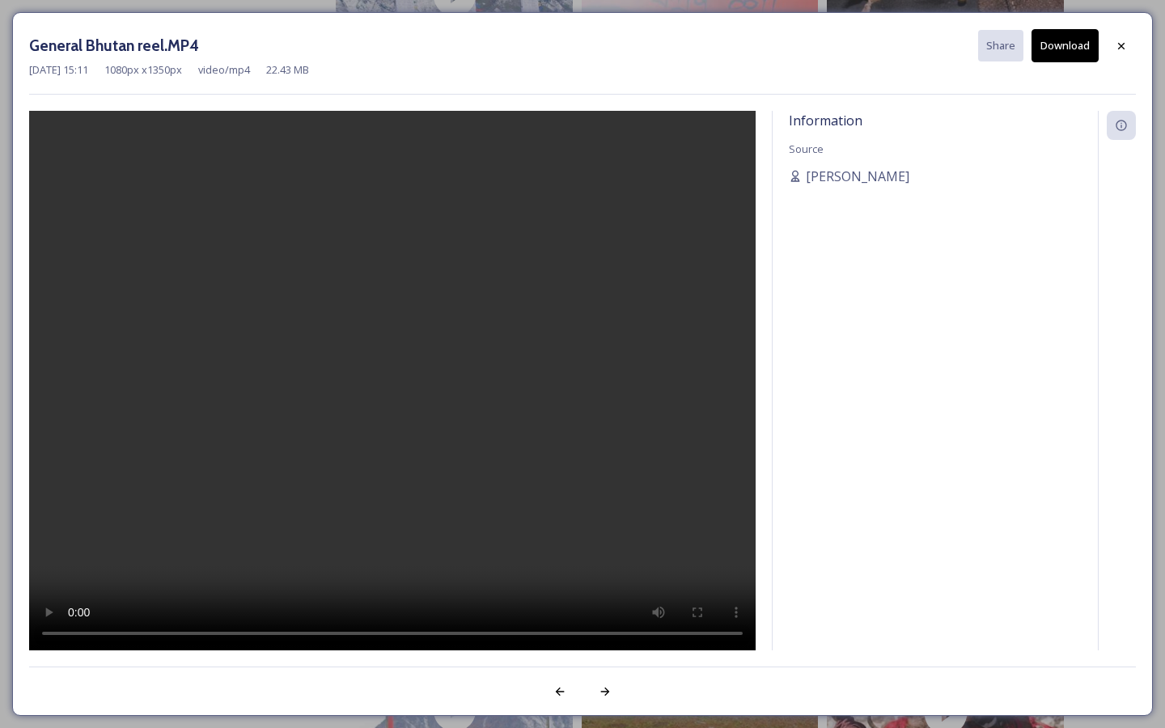
click at [1109, 65] on div "[DATE] 15:11 1080 px x 1350 px video/mp4 22.43 MB" at bounding box center [582, 69] width 1106 height 15
click at [1114, 56] on div at bounding box center [1120, 46] width 29 height 29
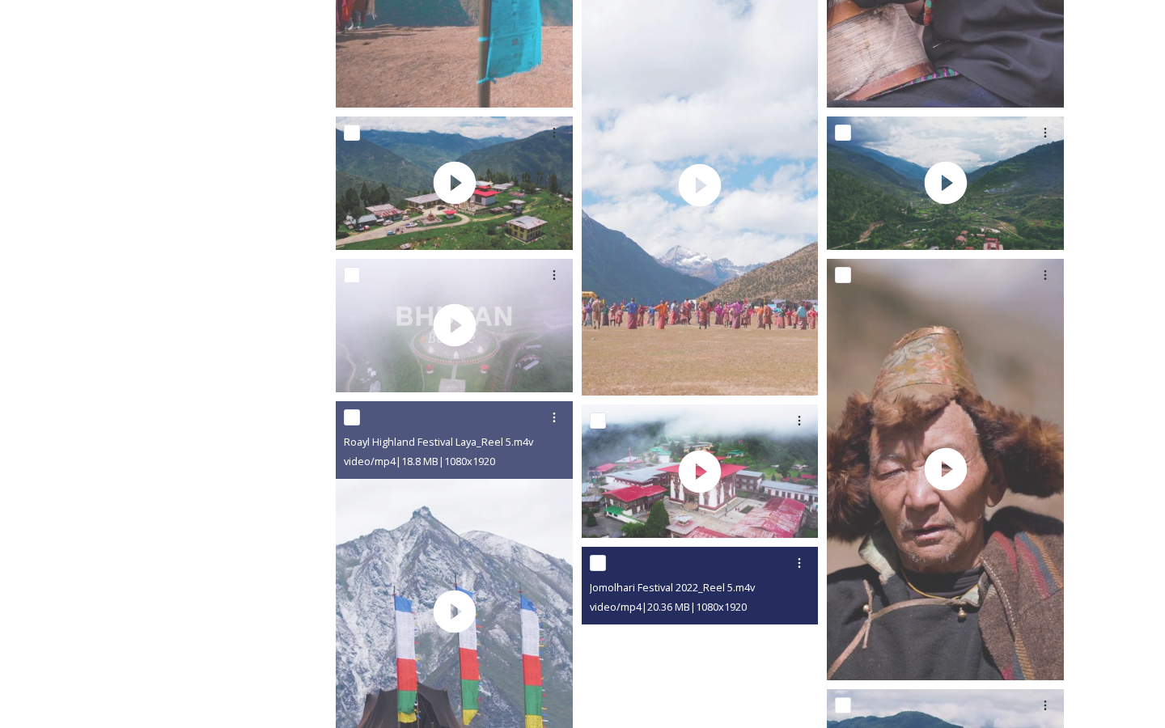
scroll to position [4588, 0]
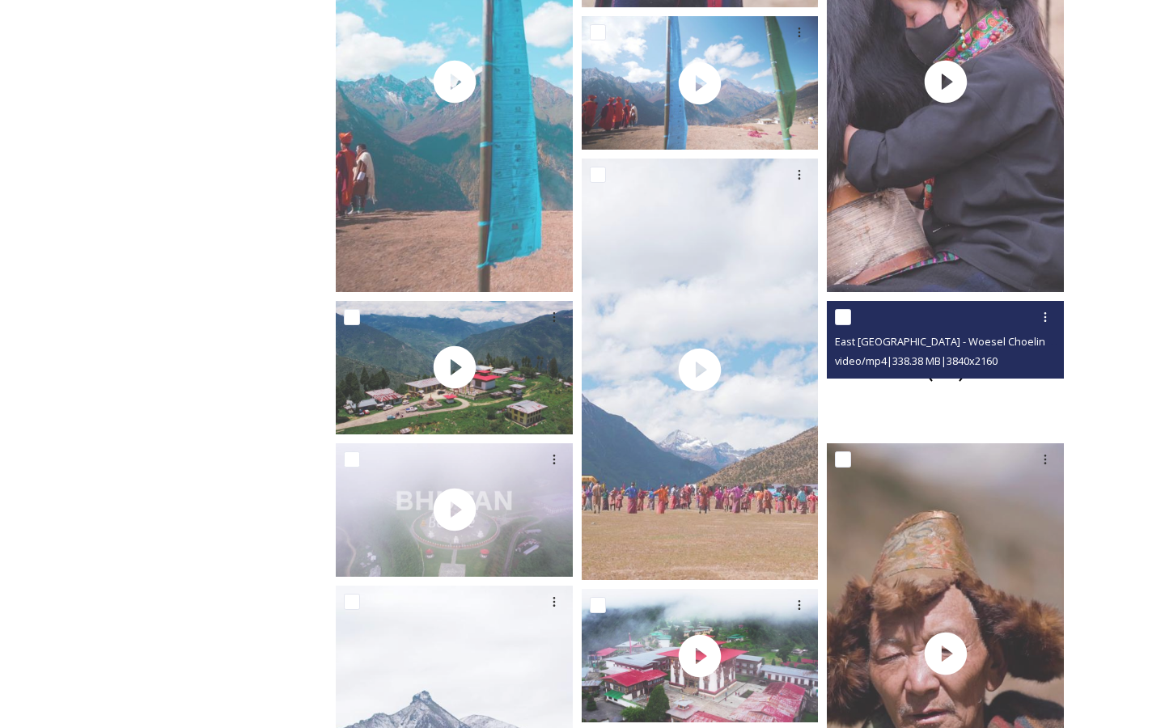
click at [869, 413] on div at bounding box center [945, 367] width 237 height 133
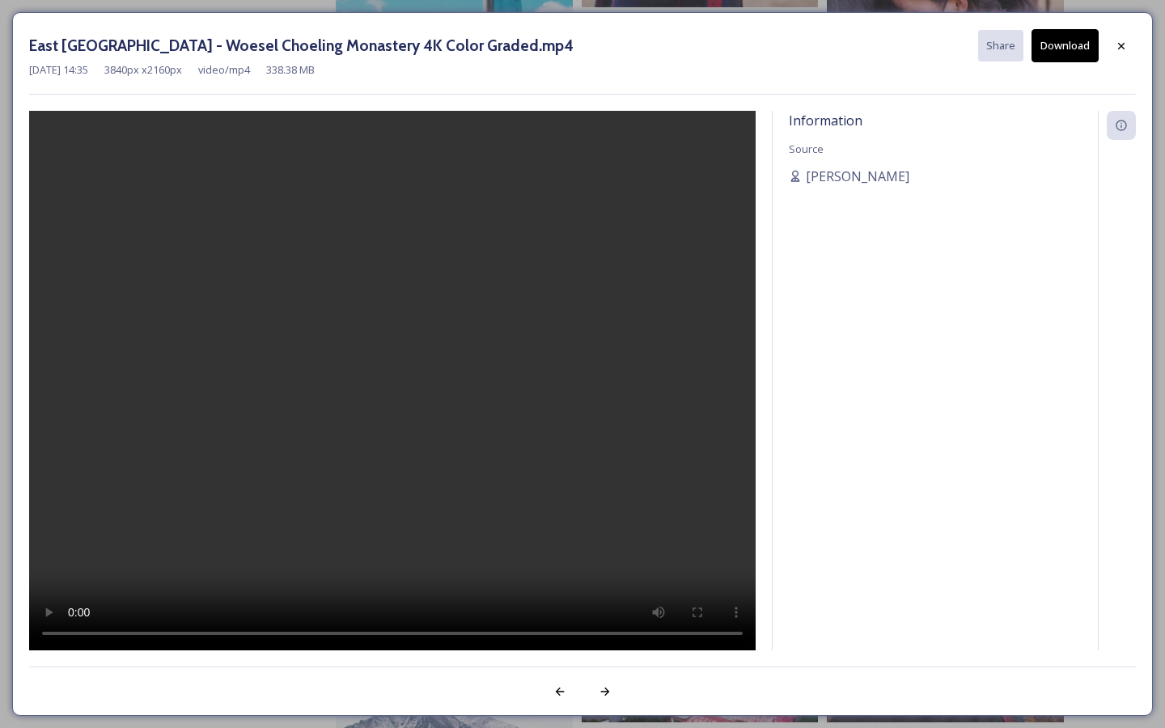
click at [154, 522] on video at bounding box center [392, 381] width 726 height 540
click at [1119, 44] on icon at bounding box center [1121, 45] width 6 height 6
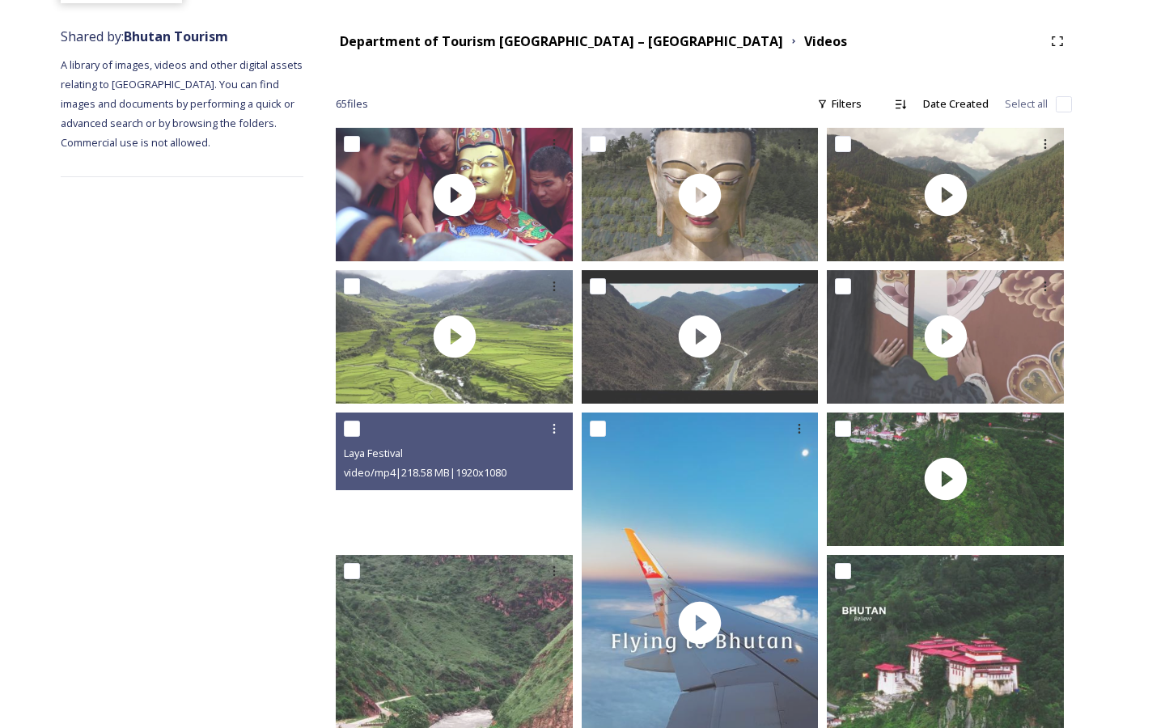
scroll to position [0, 0]
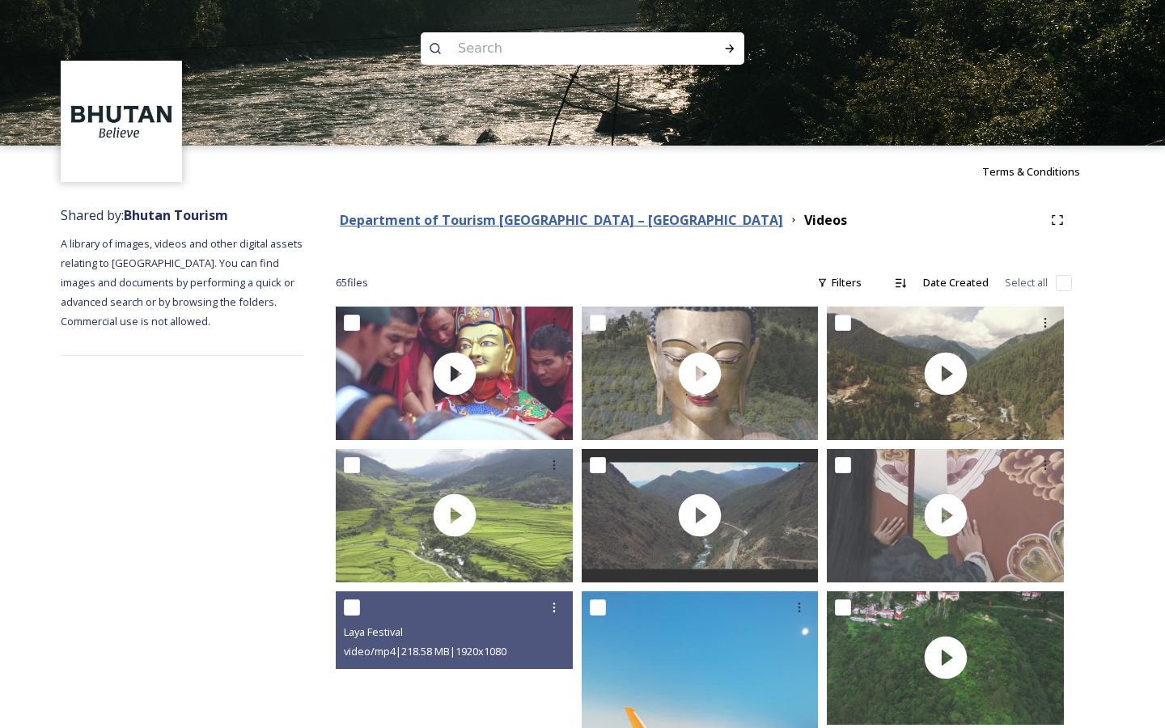
click at [537, 225] on strong "Department of Tourism [GEOGRAPHIC_DATA] – [GEOGRAPHIC_DATA]" at bounding box center [561, 220] width 443 height 18
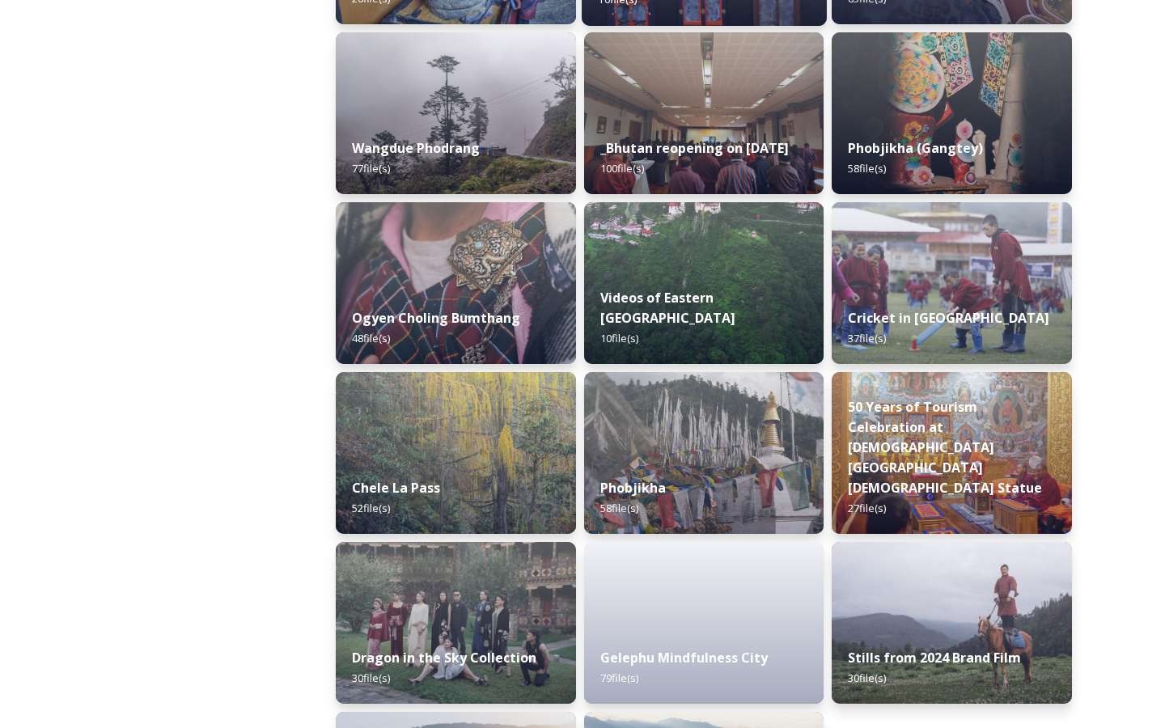
scroll to position [2596, 0]
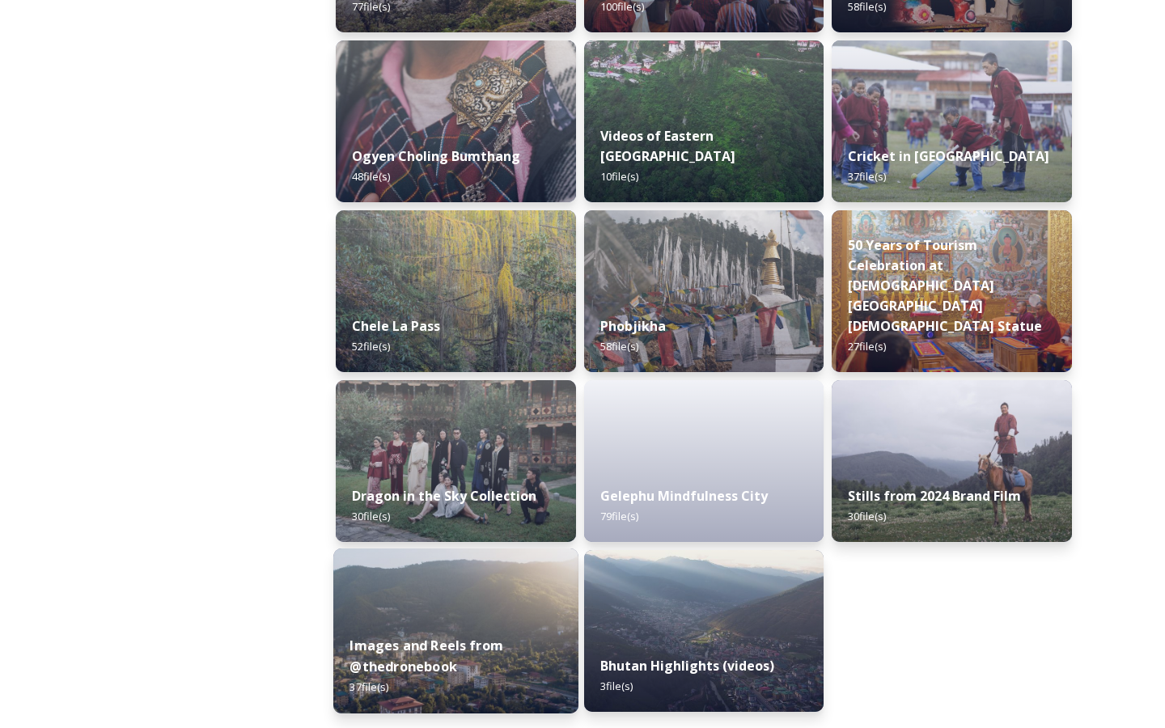
click at [490, 610] on img at bounding box center [455, 630] width 245 height 165
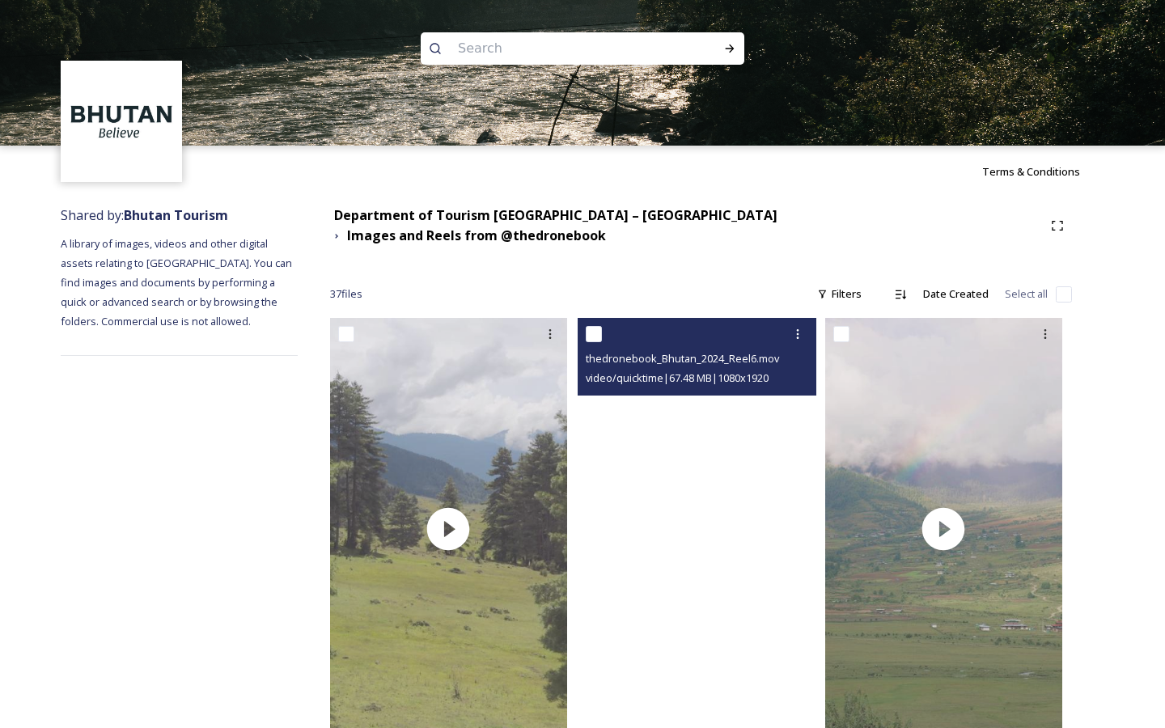
click at [641, 594] on video "thedronebook_Bhutan_2024_Reel6.mov" at bounding box center [695, 528] width 237 height 421
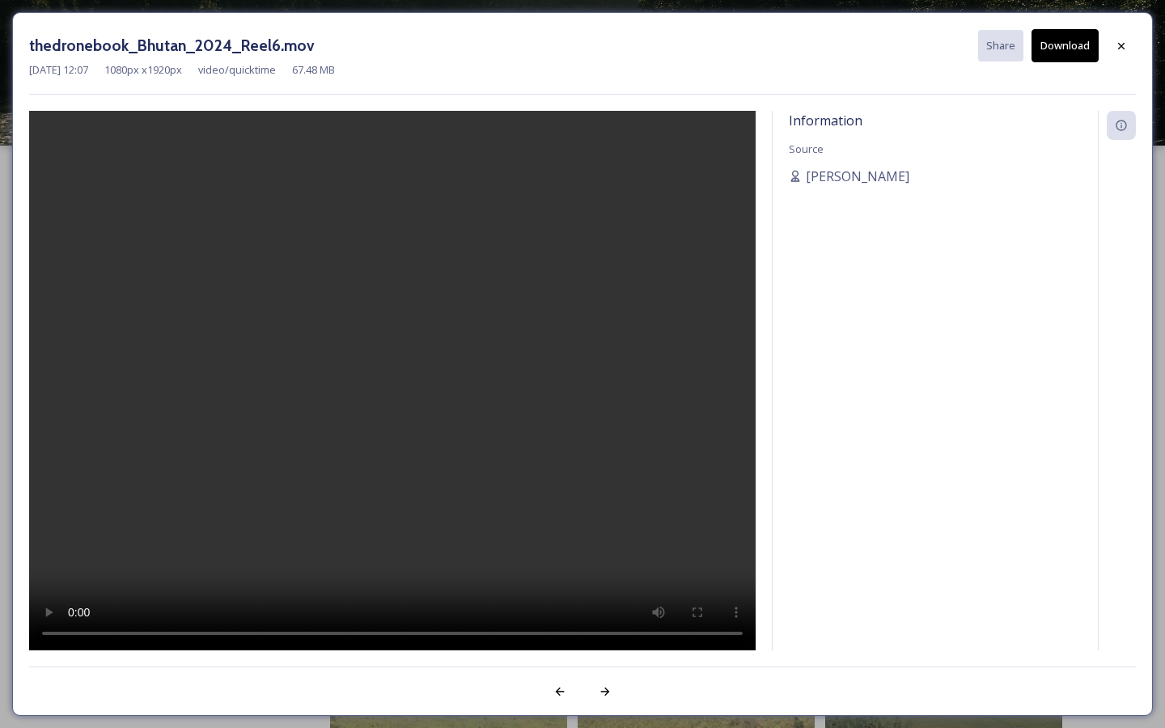
click at [296, 498] on video at bounding box center [392, 381] width 726 height 540
click at [363, 576] on video at bounding box center [392, 381] width 726 height 540
click at [1070, 62] on div "[DATE] 12:07 1080 px x 1920 px video/quicktime 67.48 MB" at bounding box center [582, 69] width 1106 height 15
click at [1069, 52] on button "Download" at bounding box center [1064, 45] width 67 height 33
click at [1083, 390] on div "Information Source [PERSON_NAME]" at bounding box center [934, 380] width 325 height 539
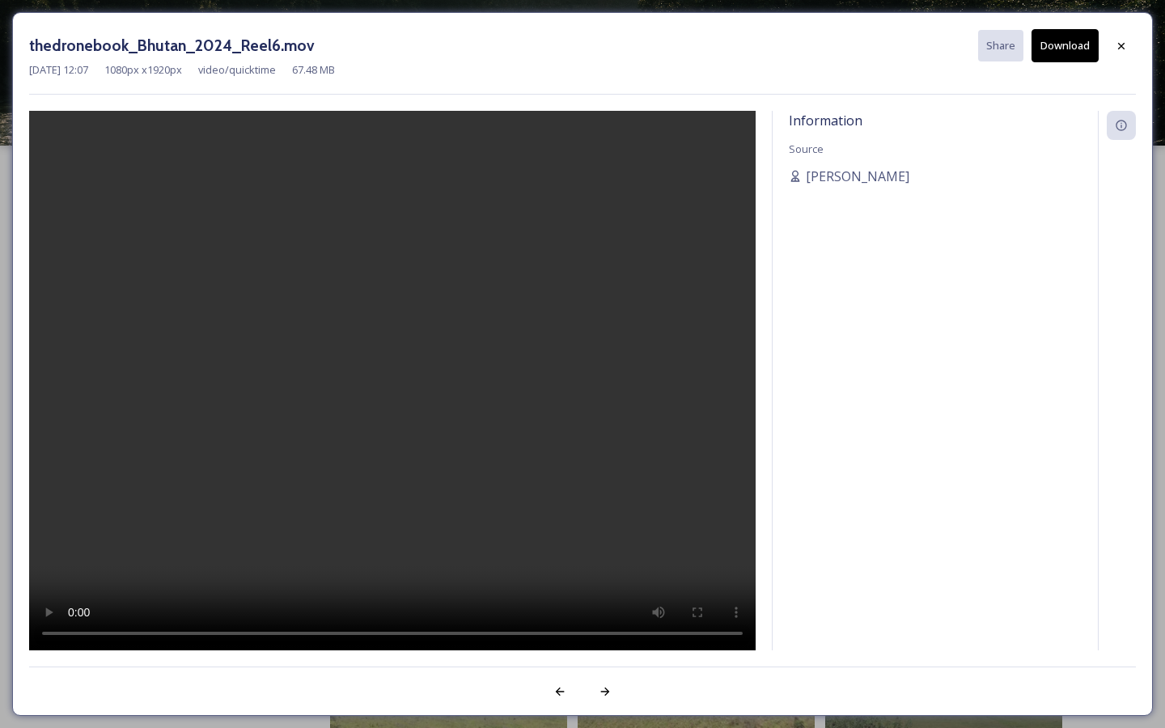
click at [1153, 115] on div "thedronebook_Bhutan_2024_Reel6.mov Share Download [DATE] 12:07 1080 px x 1920 p…" at bounding box center [582, 364] width 1165 height 728
click at [1009, 319] on div "Information Source [PERSON_NAME]" at bounding box center [934, 380] width 325 height 539
click at [1154, 117] on div "thedronebook_Bhutan_2024_Reel6.mov Share Download [DATE] 12:07 1080 px x 1920 p…" at bounding box center [582, 364] width 1165 height 728
click at [1055, 342] on div "Information Source [PERSON_NAME]" at bounding box center [934, 380] width 325 height 539
click at [1162, 126] on div "thedronebook_Bhutan_2024_Reel6.mov Share Download [DATE] 12:07 1080 px x 1920 p…" at bounding box center [582, 364] width 1165 height 728
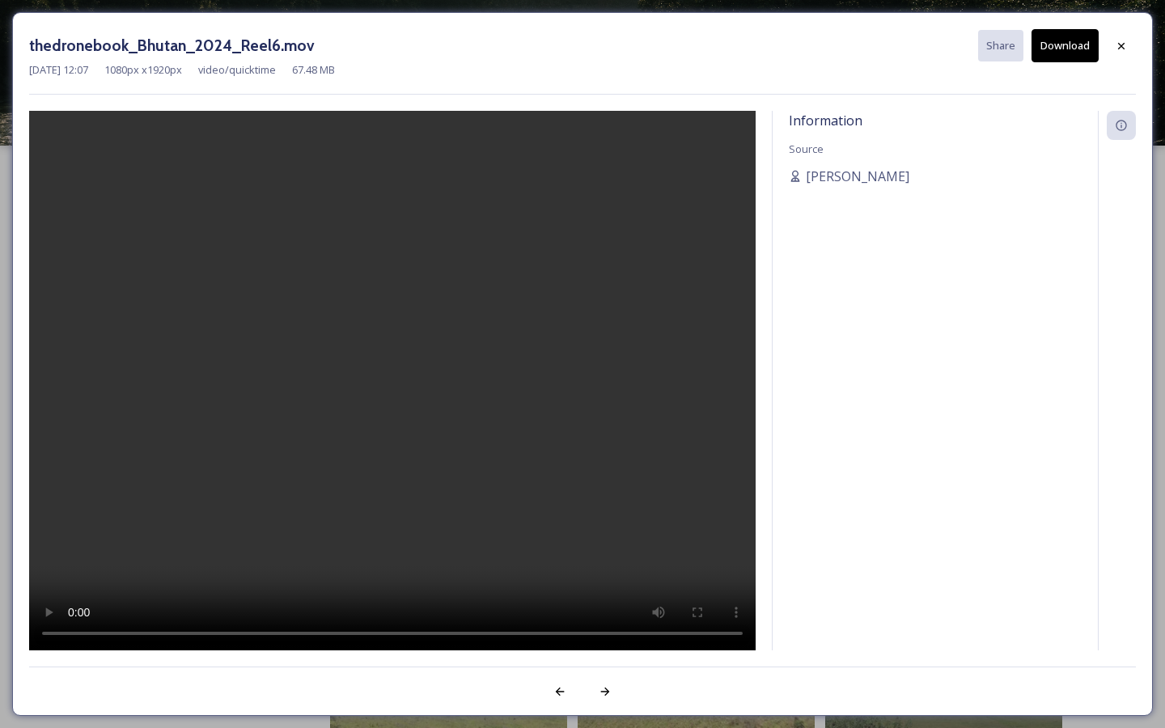
click at [1162, 126] on div "thedronebook_Bhutan_2024_Reel6.mov Share Download [DATE] 12:07 1080 px x 1920 p…" at bounding box center [582, 364] width 1165 height 728
